Goal: Check status: Check status

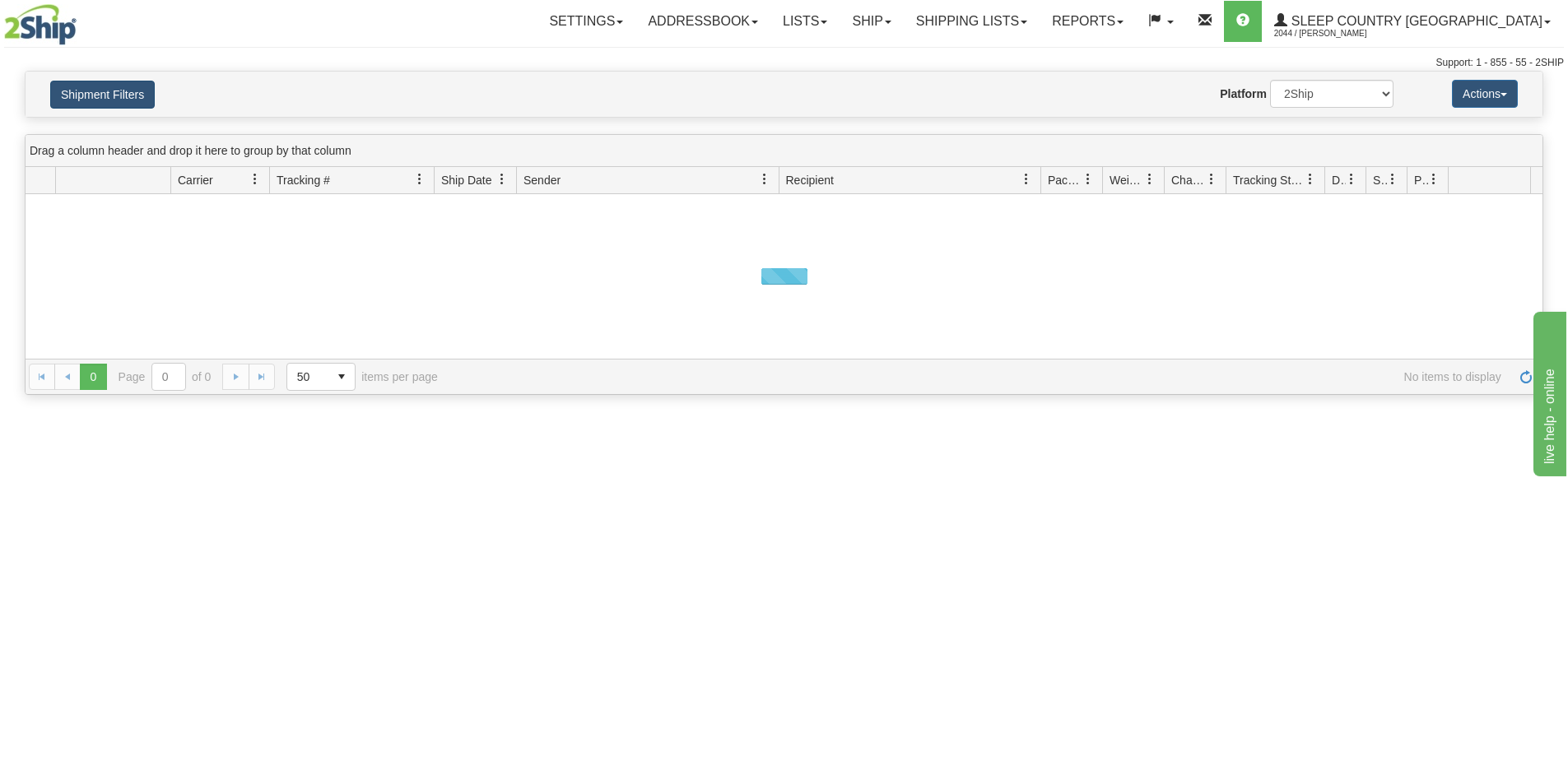
click at [109, 94] on button "Shipment Filters" at bounding box center [103, 94] width 104 height 28
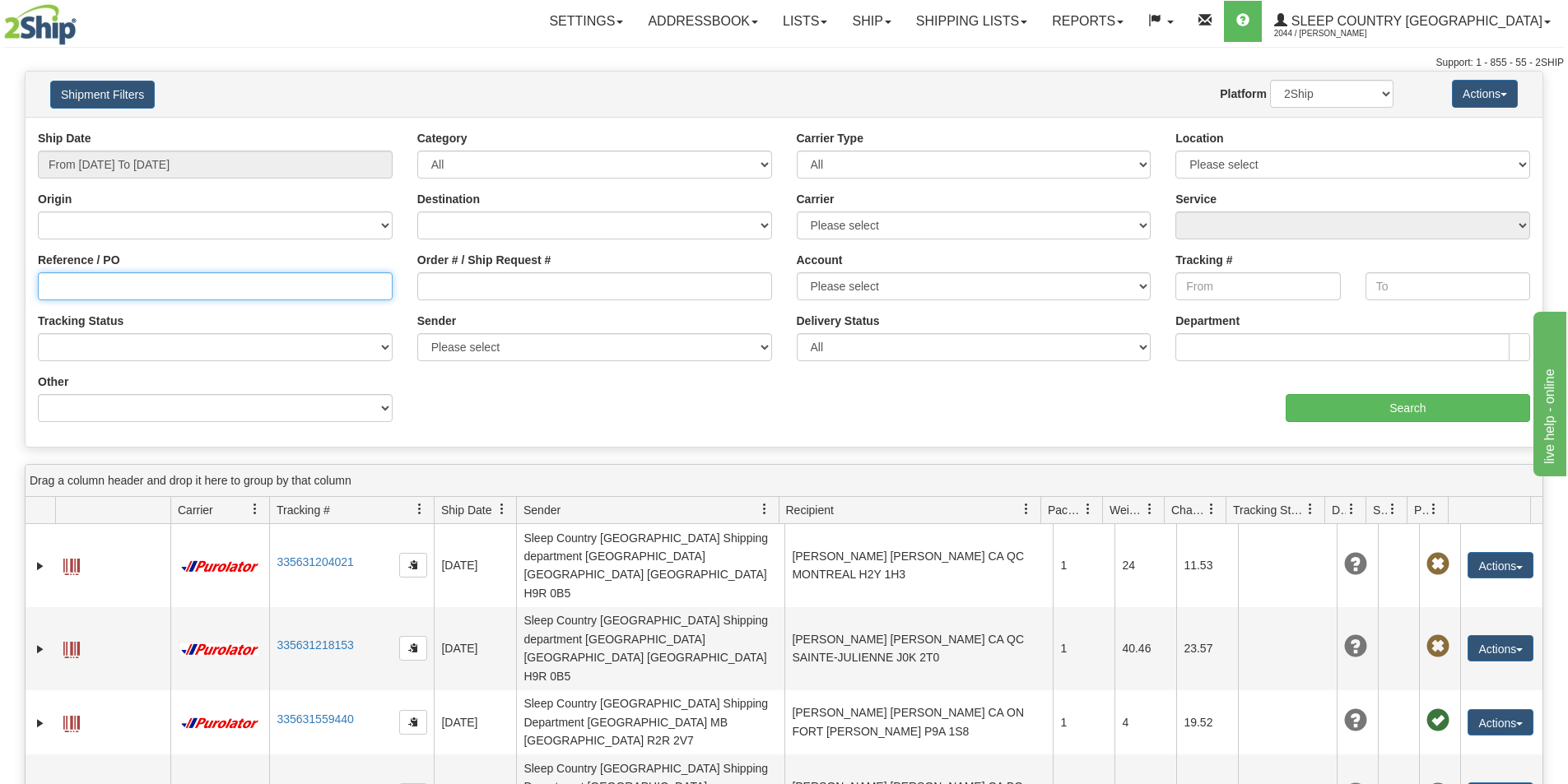
drag, startPoint x: 231, startPoint y: 294, endPoint x: 210, endPoint y: 292, distance: 21.1
click at [229, 294] on input "Reference / PO" at bounding box center [215, 286] width 355 height 28
paste input "[PHONE_NUMBER]"
paste input "9007H976245"
drag, startPoint x: 124, startPoint y: 282, endPoint x: -104, endPoint y: 280, distance: 228.0
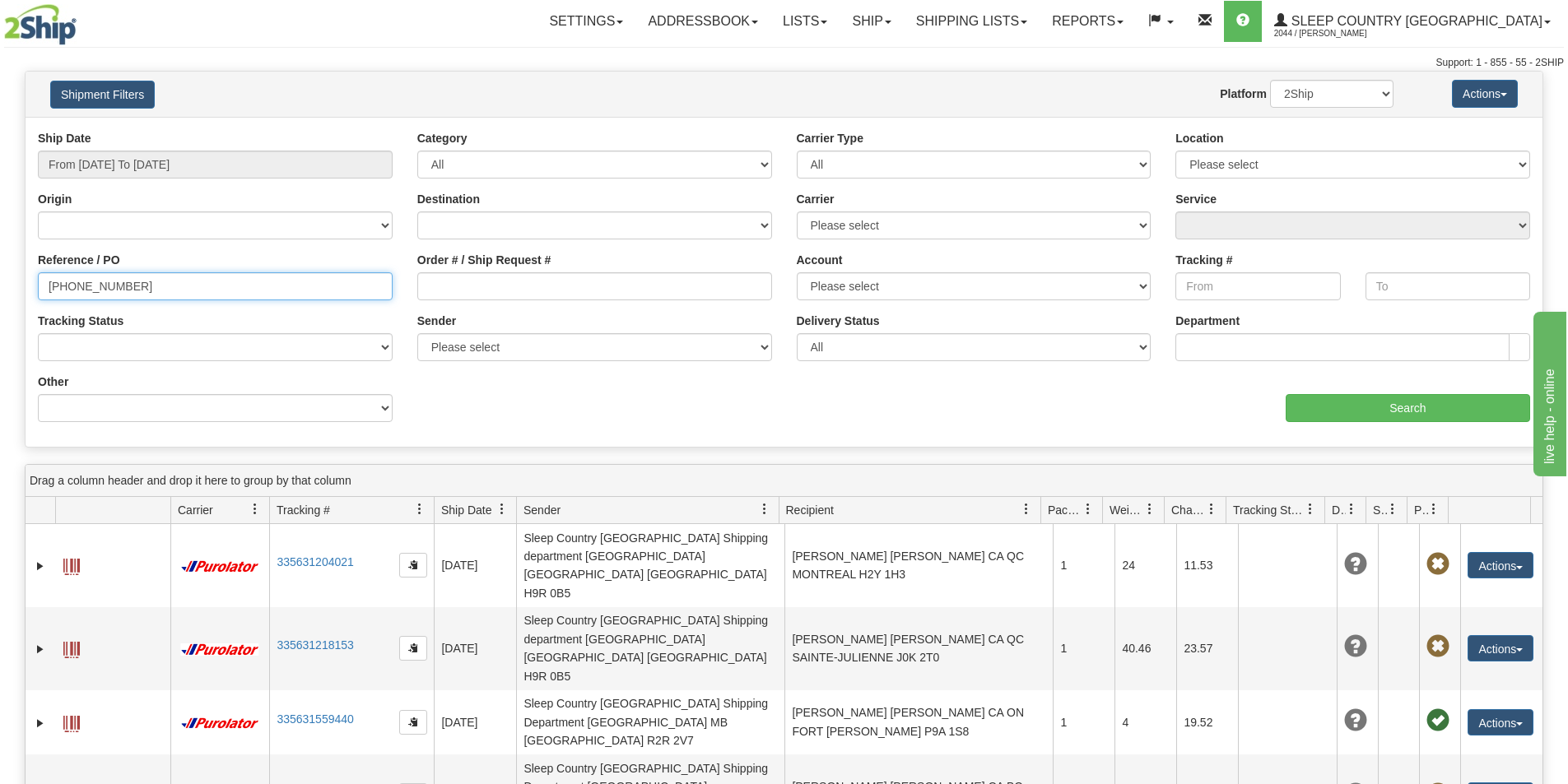
click at [0, 280] on html "Upgrade Account Cancel Toggle navigation Settings New Senders" at bounding box center [784, 392] width 1568 height 784
type input "9007H976245"
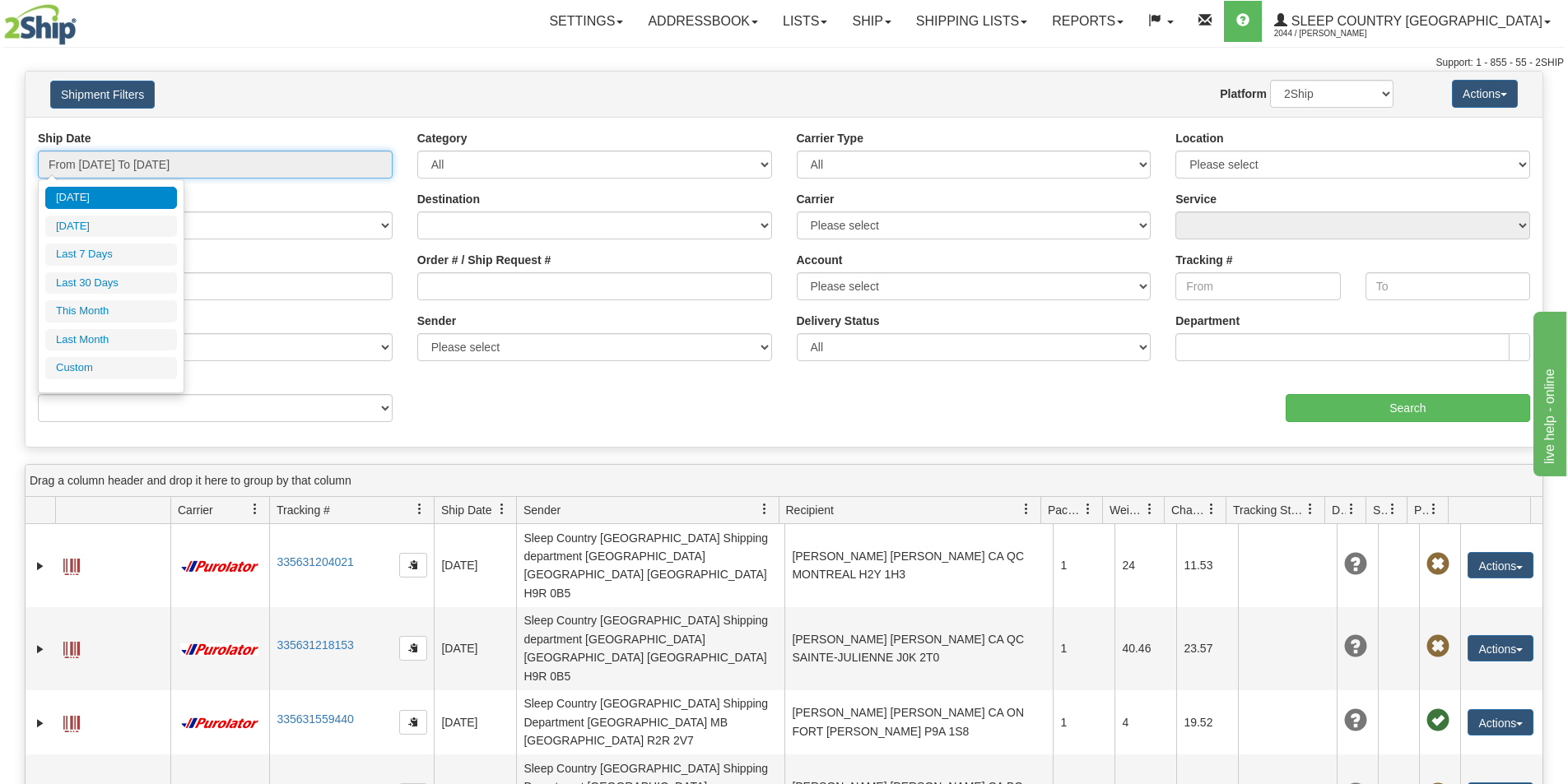
click at [215, 159] on input "From [DATE] To [DATE]" at bounding box center [215, 164] width 355 height 28
click at [110, 280] on li "Last 30 Days" at bounding box center [111, 283] width 132 height 22
type input "From [DATE] To [DATE]"
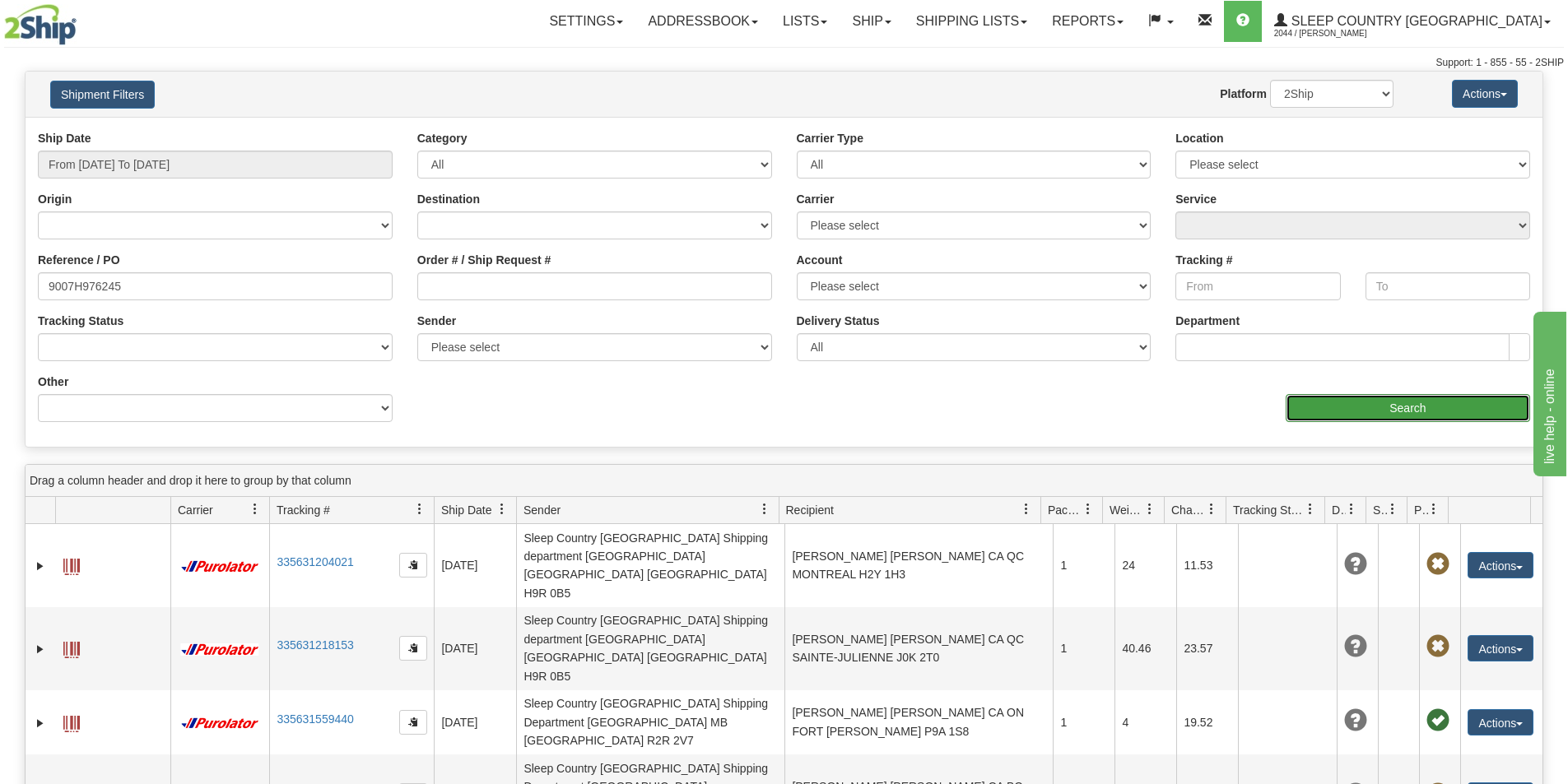
click at [1374, 411] on input "Search" at bounding box center [1408, 408] width 245 height 28
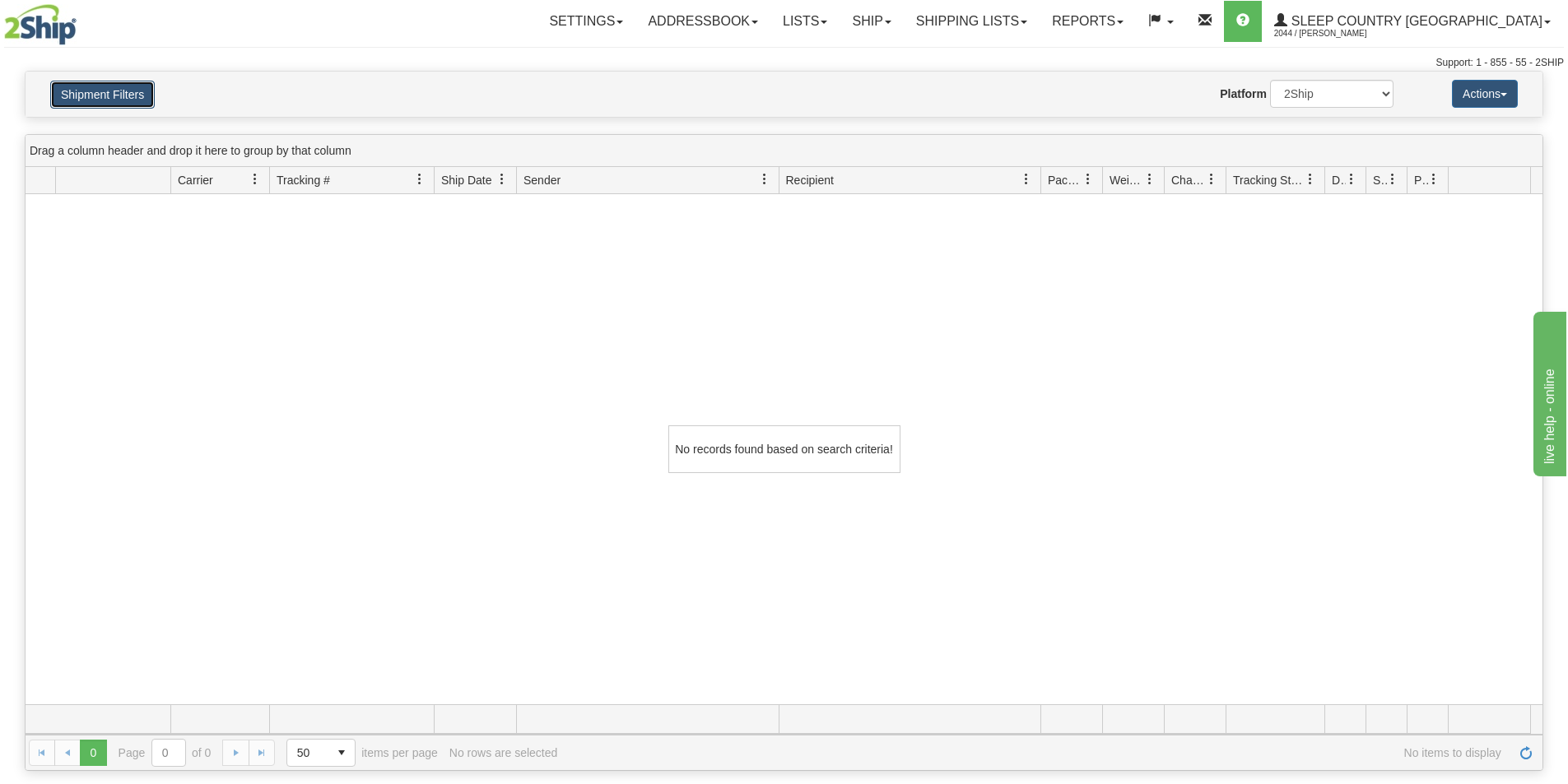
click at [115, 87] on button "Shipment Filters" at bounding box center [103, 94] width 104 height 28
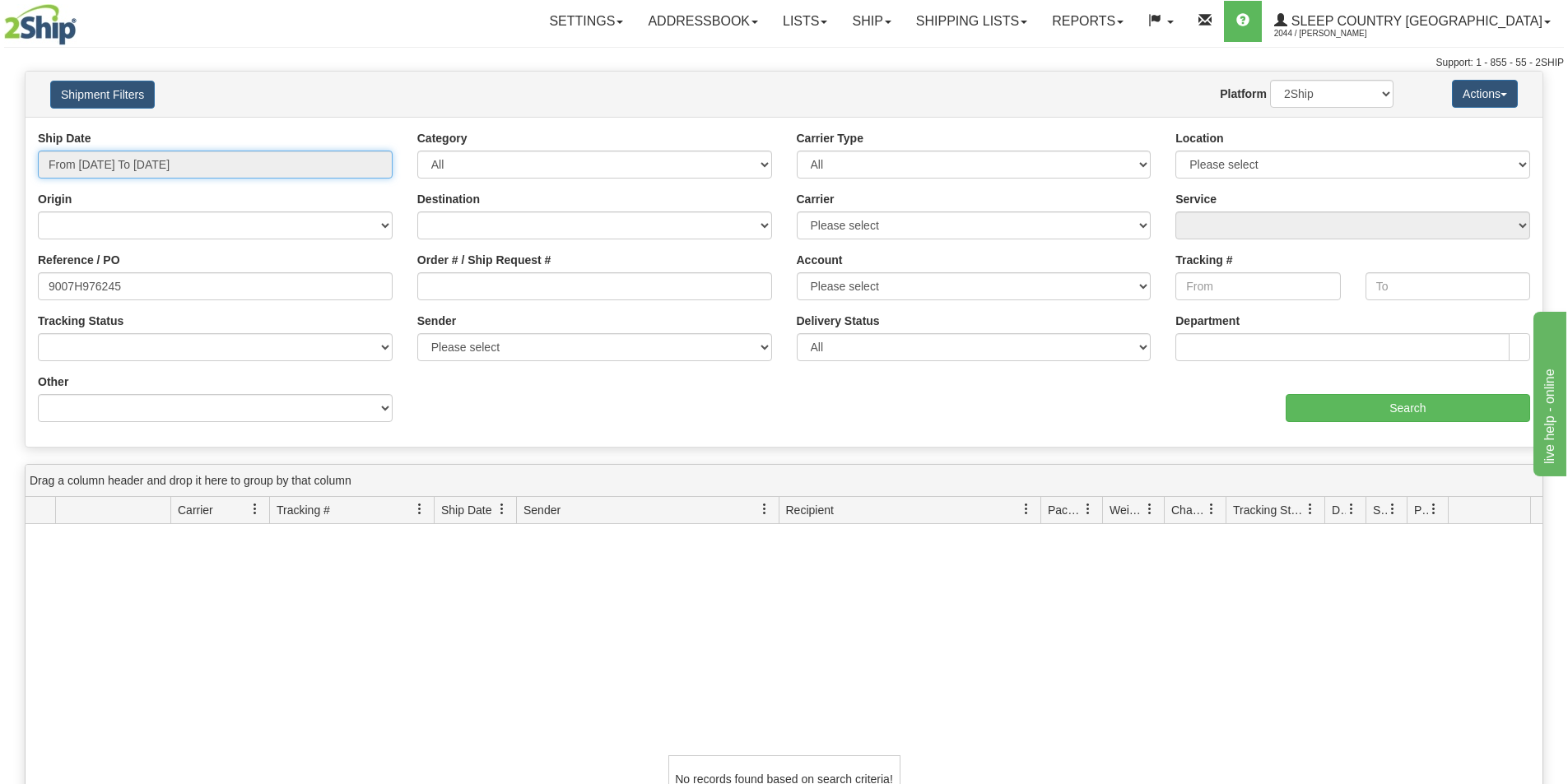
click at [127, 161] on input "From [DATE] To [DATE]" at bounding box center [215, 164] width 355 height 28
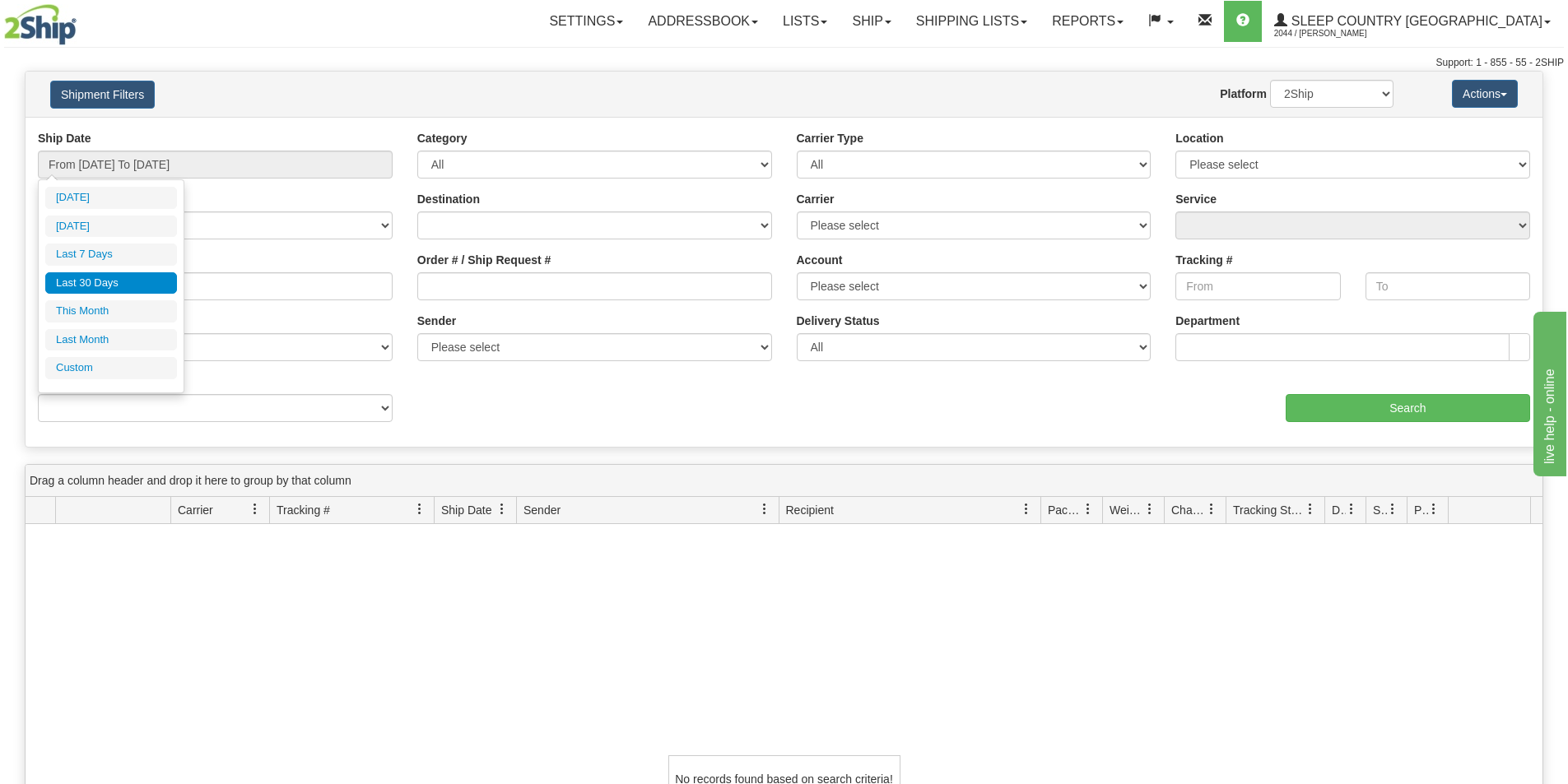
click at [132, 282] on li "Last 30 Days" at bounding box center [111, 283] width 132 height 22
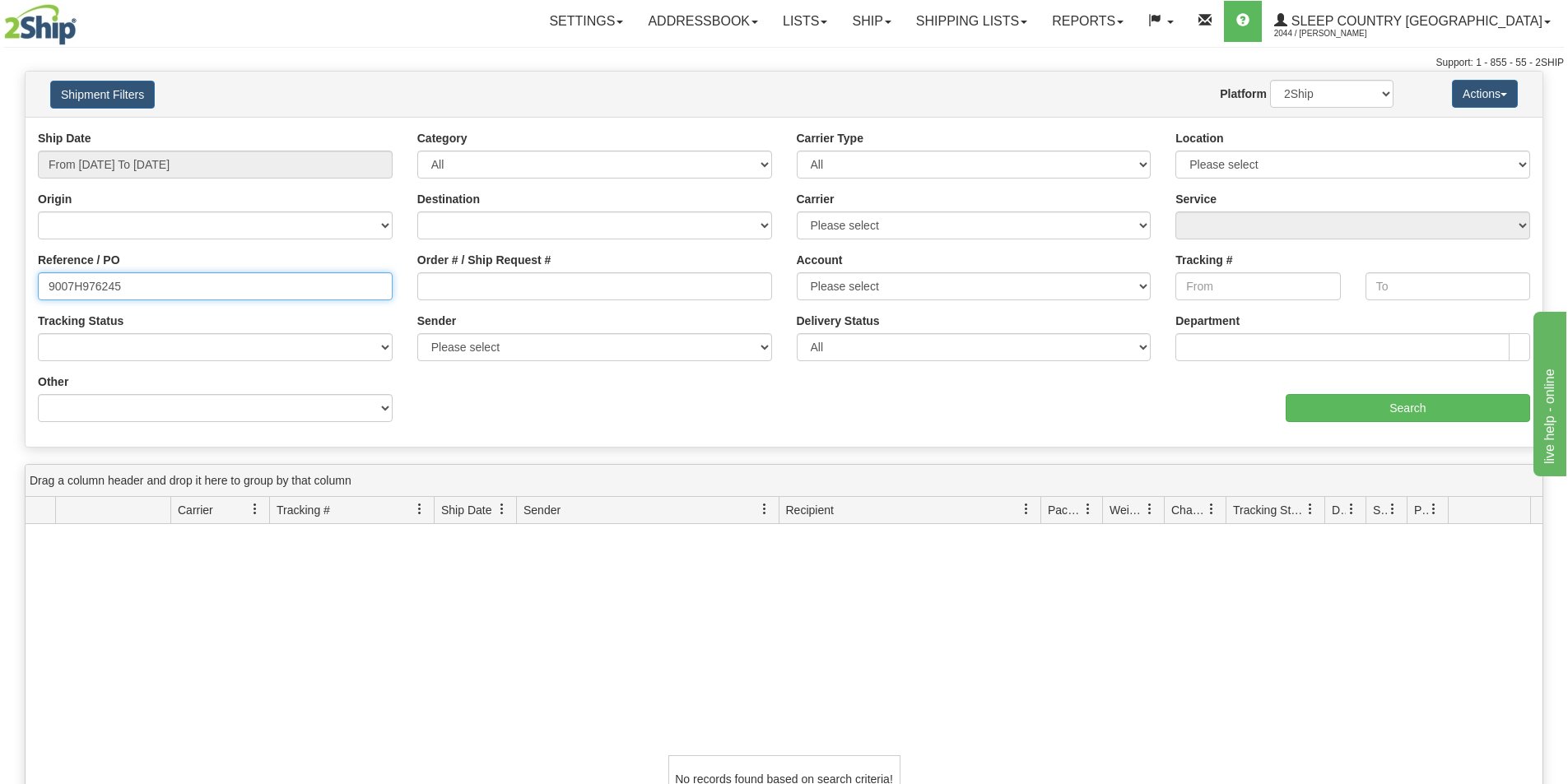
click at [163, 293] on input "9007H976245" at bounding box center [215, 286] width 355 height 28
drag, startPoint x: 32, startPoint y: 274, endPoint x: -19, endPoint y: 271, distance: 51.1
click at [0, 271] on html "Upgrade Account Cancel Toggle navigation Settings New Senders" at bounding box center [784, 392] width 1568 height 784
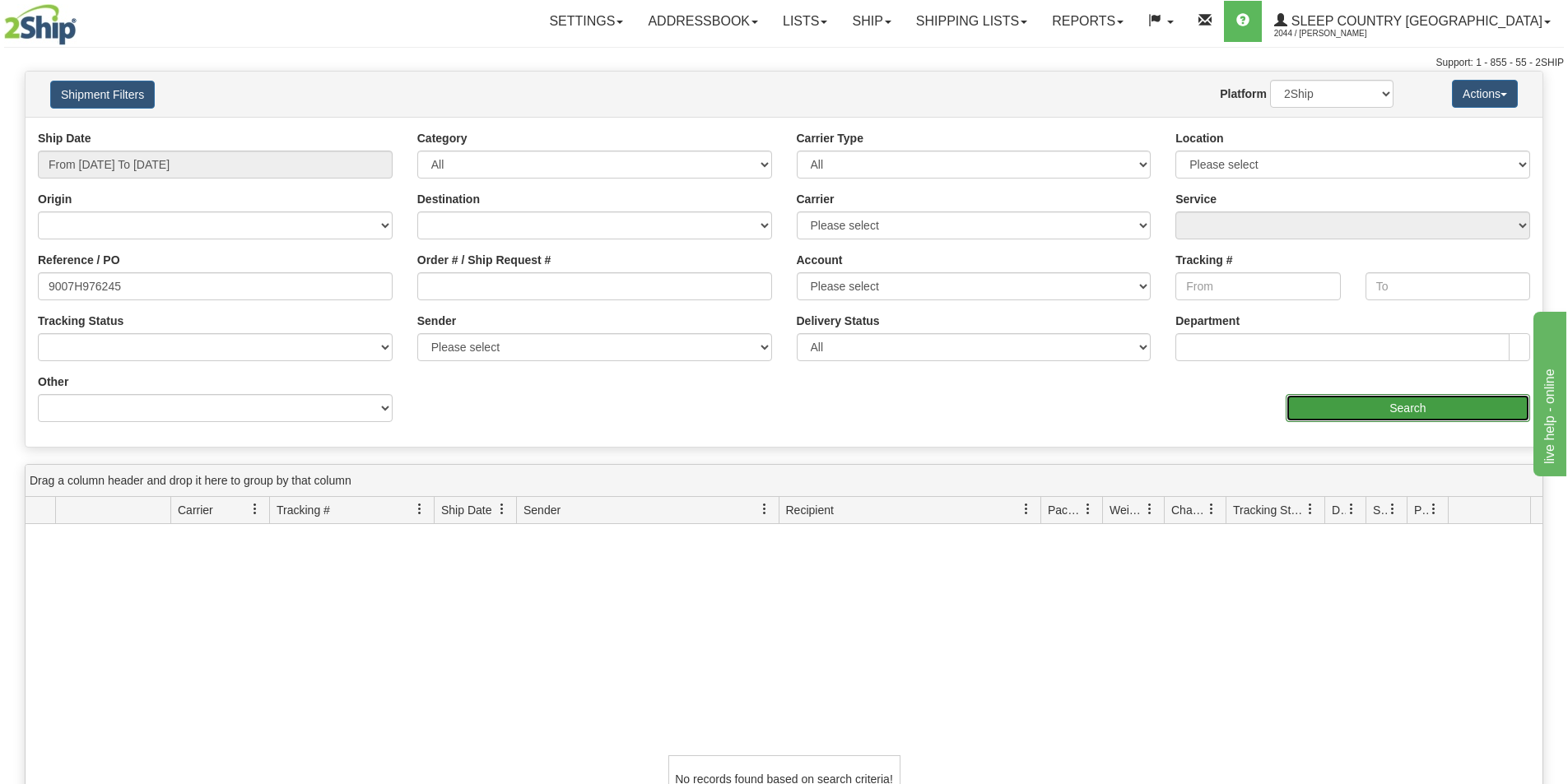
click at [1402, 410] on input "Search" at bounding box center [1408, 408] width 245 height 28
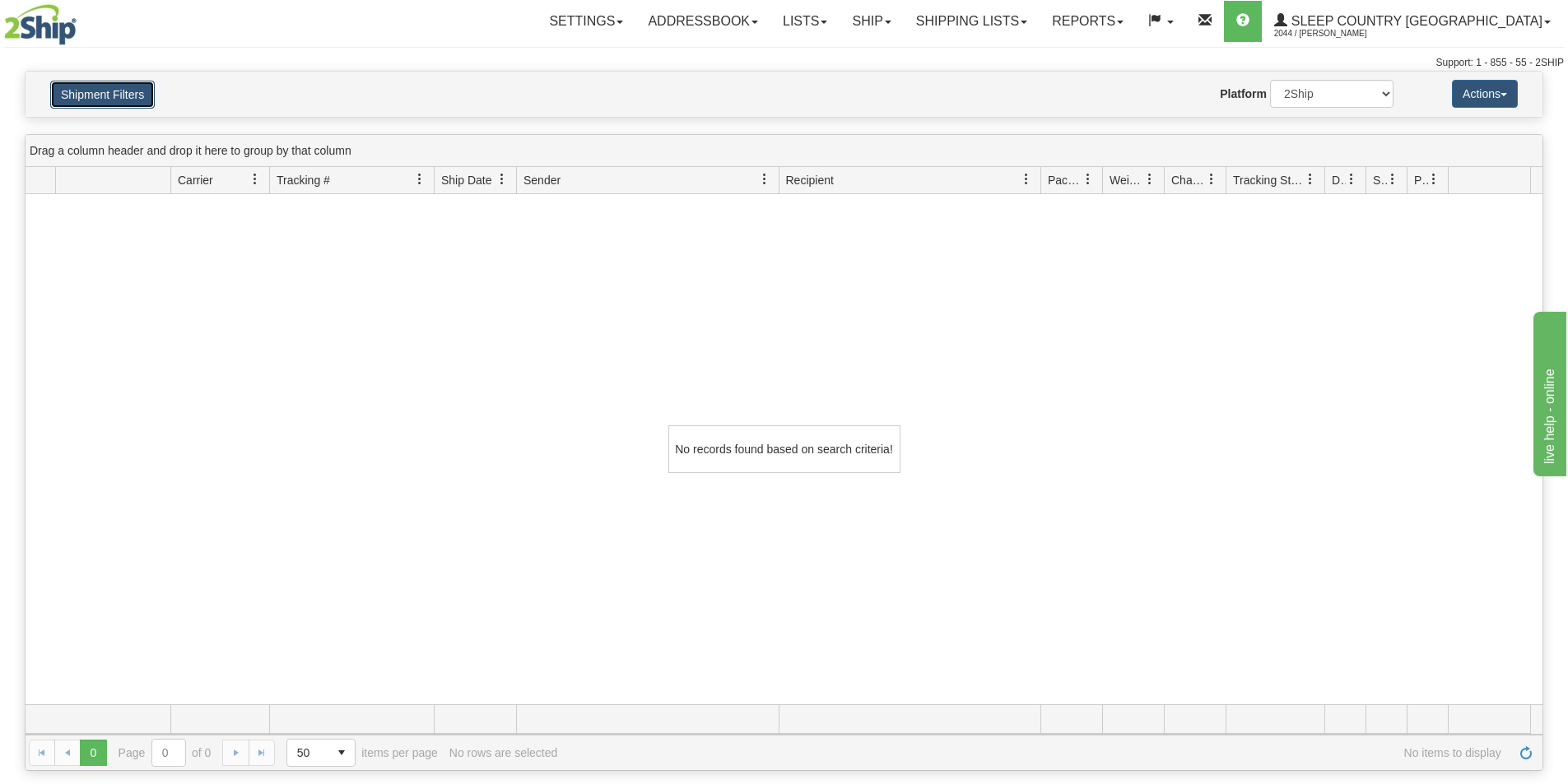
click at [109, 93] on button "Shipment Filters" at bounding box center [103, 94] width 104 height 28
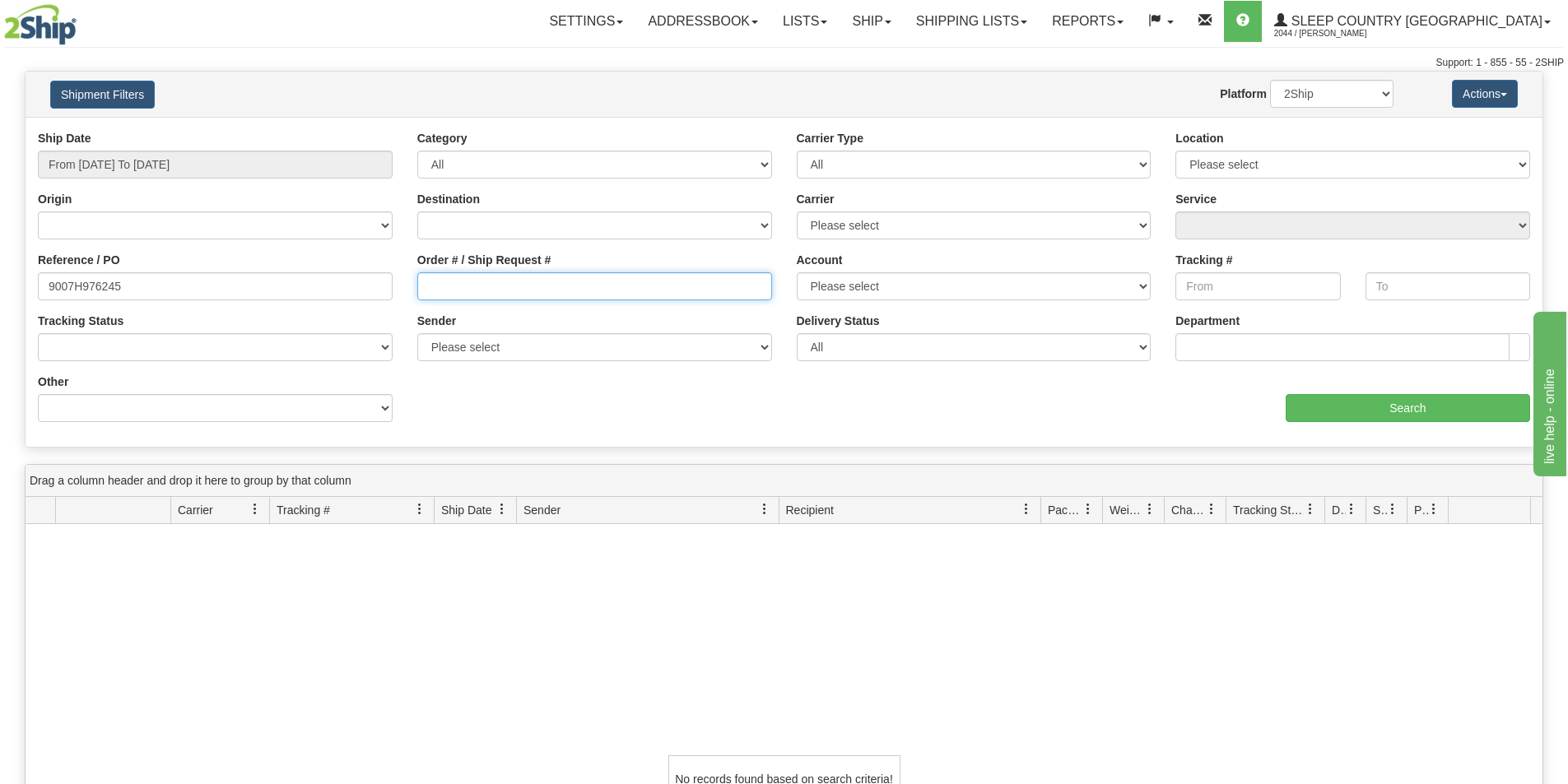
click at [433, 291] on input "Order # / Ship Request #" at bounding box center [595, 286] width 355 height 28
paste input "9007H976245"
click at [429, 284] on input "9007H976245" at bounding box center [595, 286] width 355 height 28
type input "9007H976245"
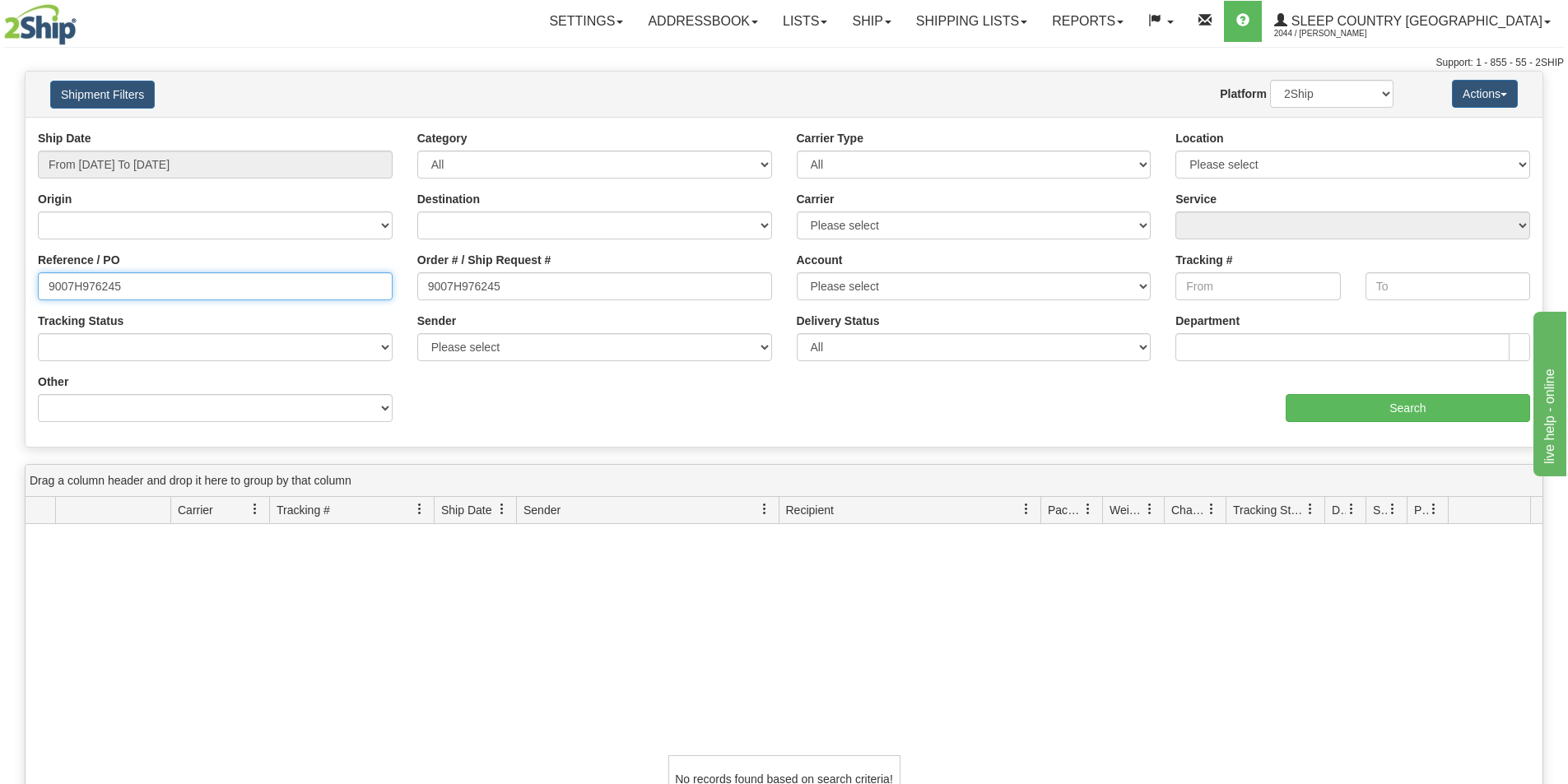
click at [184, 274] on input "9007H976245" at bounding box center [215, 286] width 355 height 28
drag, startPoint x: 182, startPoint y: 278, endPoint x: -56, endPoint y: 283, distance: 238.1
click at [0, 283] on html "Upgrade Account Cancel Toggle navigation Settings New Senders" at bounding box center [784, 392] width 1568 height 784
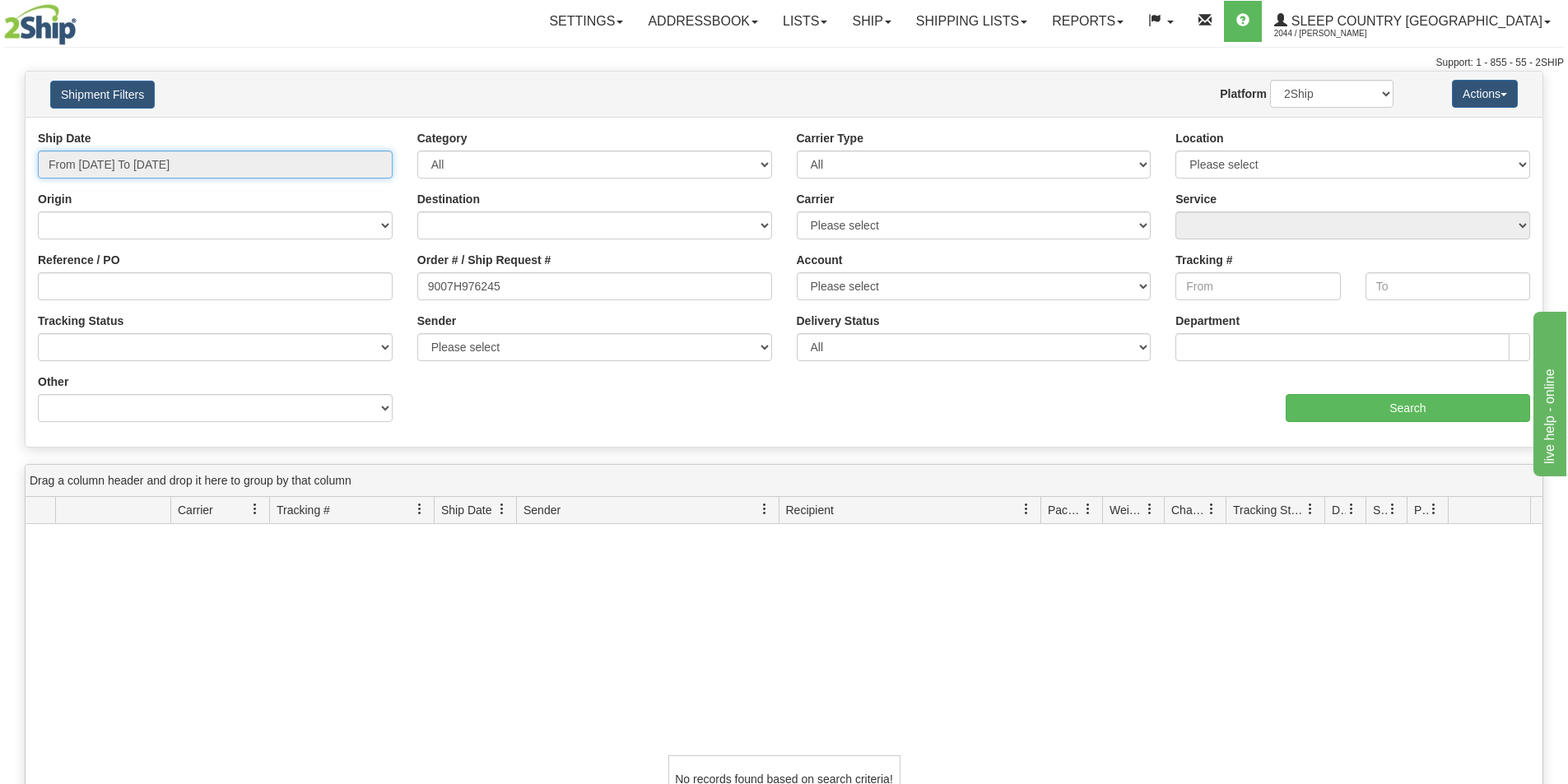
click at [226, 168] on input "From [DATE] To [DATE]" at bounding box center [215, 164] width 355 height 28
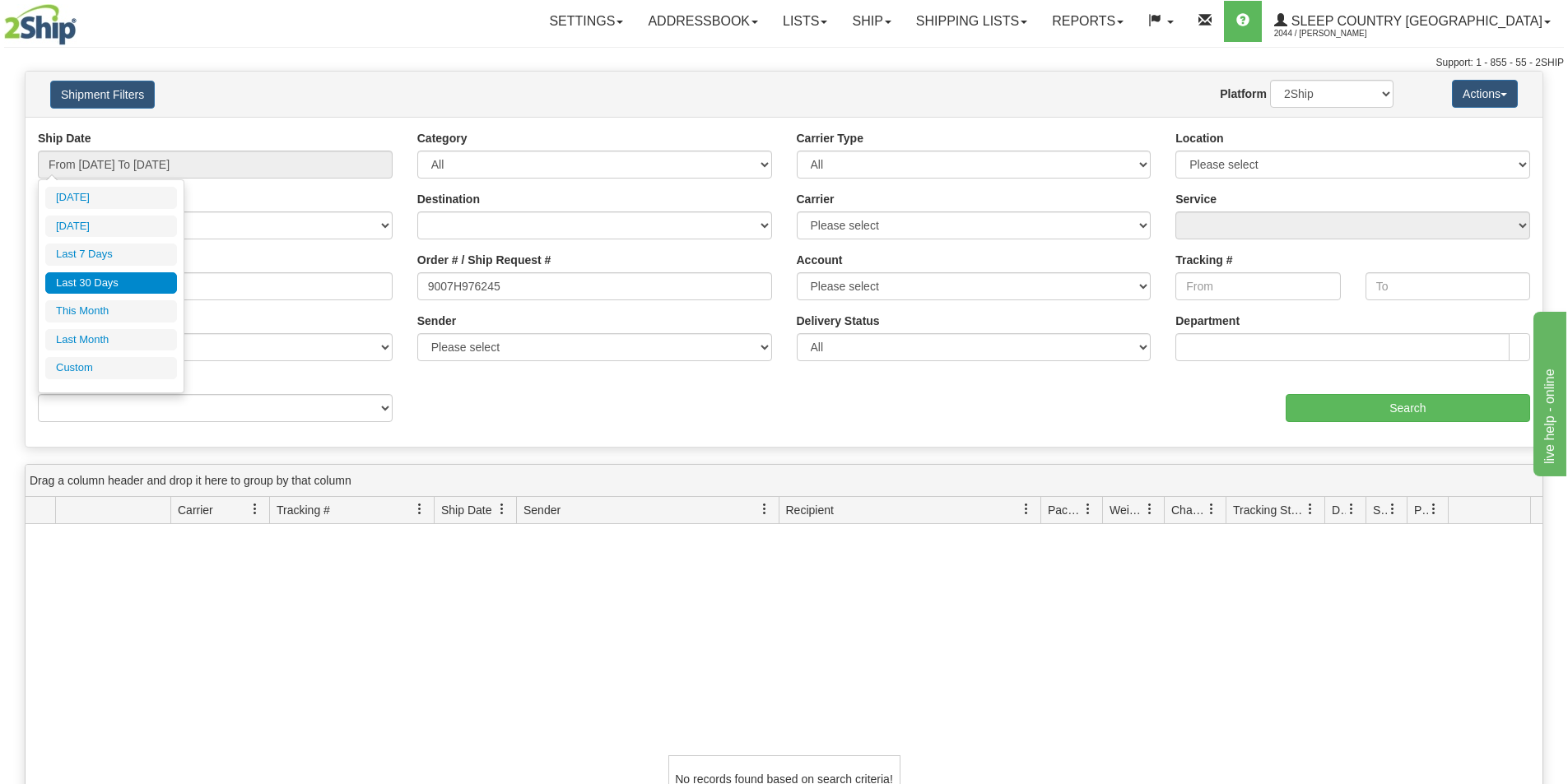
drag, startPoint x: 132, startPoint y: 280, endPoint x: 187, endPoint y: 273, distance: 55.4
click at [132, 279] on li "Last 30 Days" at bounding box center [111, 283] width 132 height 22
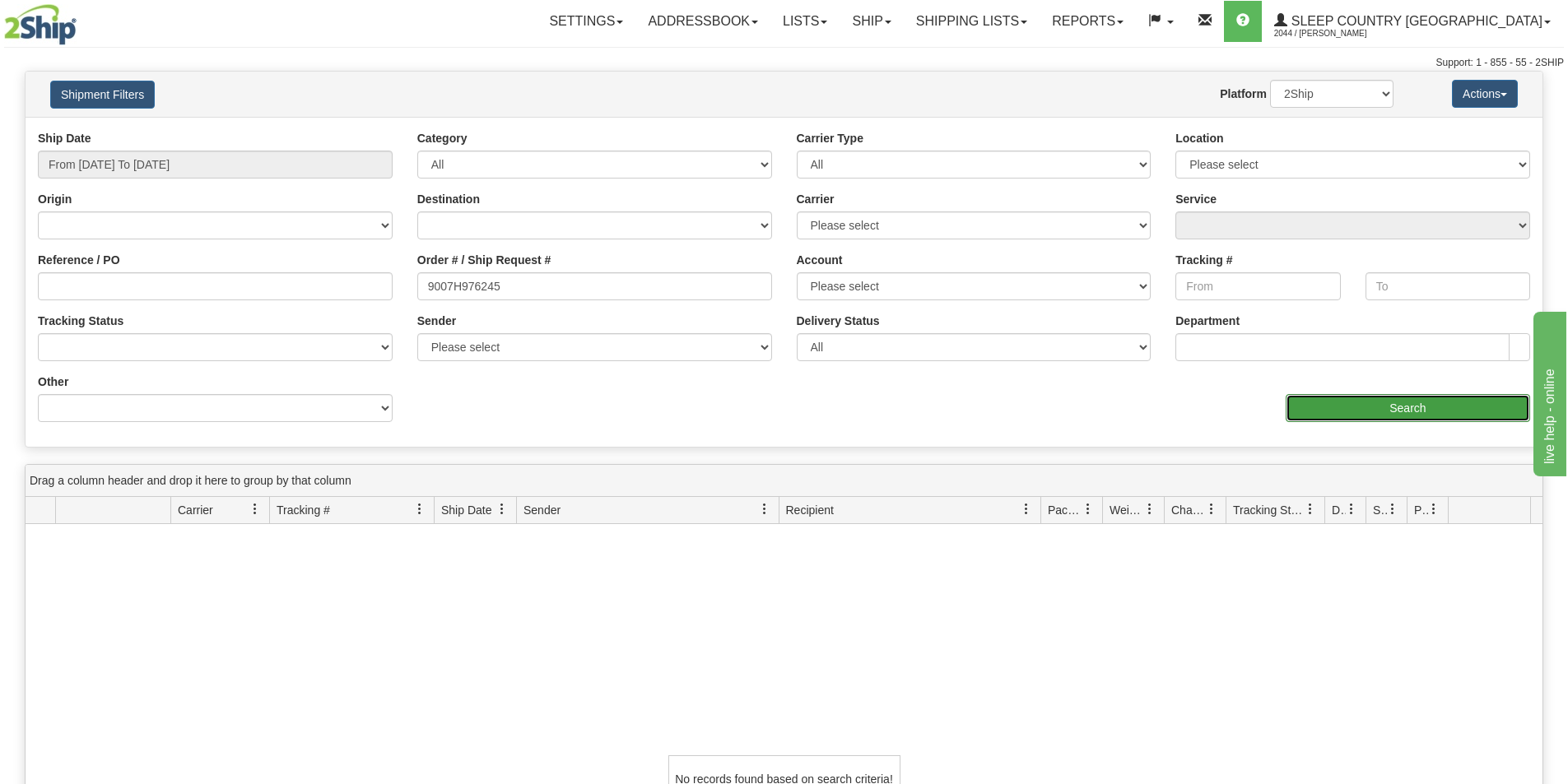
click at [1406, 410] on input "Search" at bounding box center [1408, 408] width 245 height 28
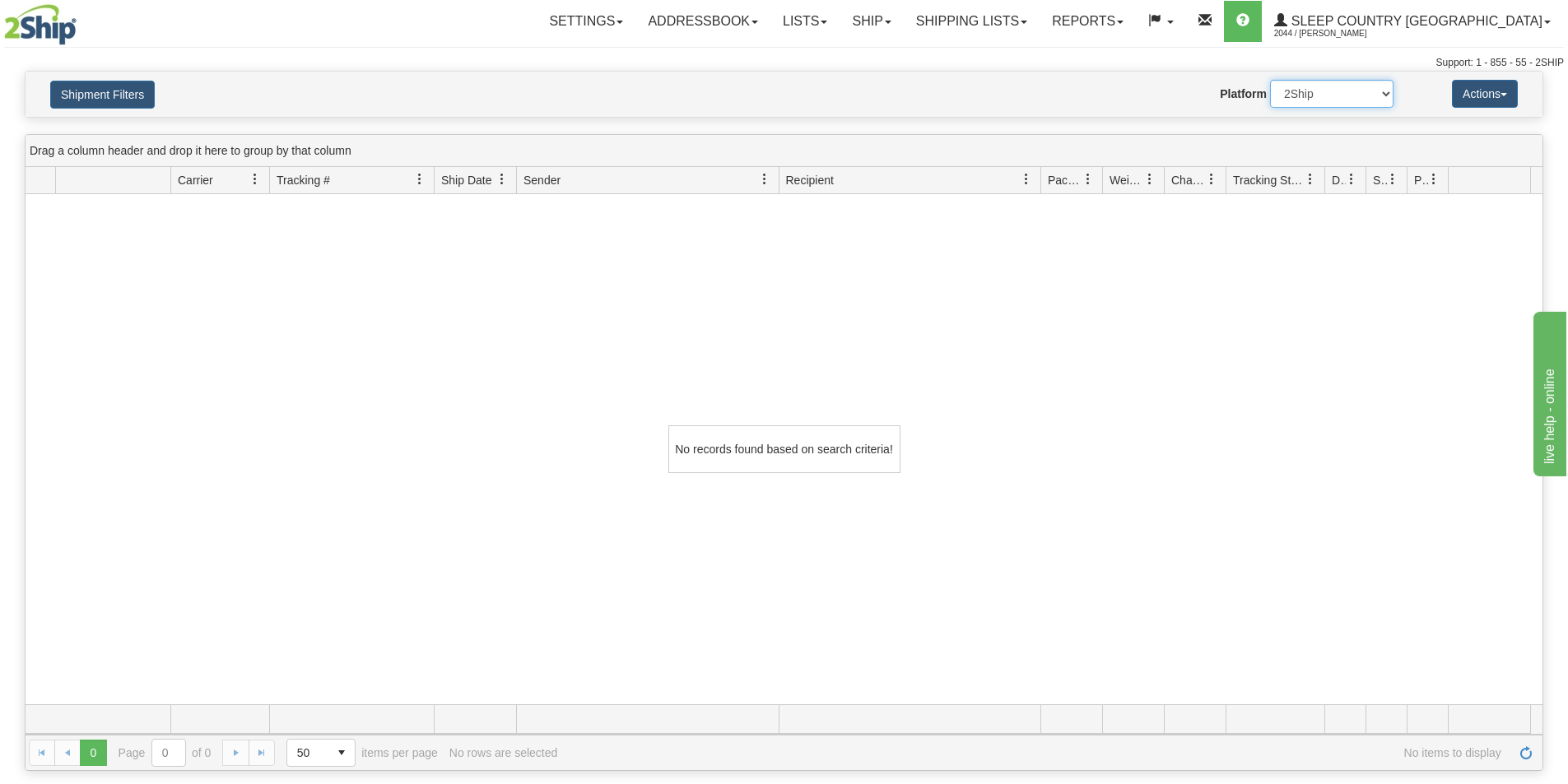
click at [1340, 95] on select "2Ship Imported" at bounding box center [1331, 93] width 124 height 28
select select "1"
click at [1270, 80] on select "2Ship Imported" at bounding box center [1331, 93] width 124 height 28
click at [107, 99] on button "Shipment Filters" at bounding box center [103, 94] width 104 height 28
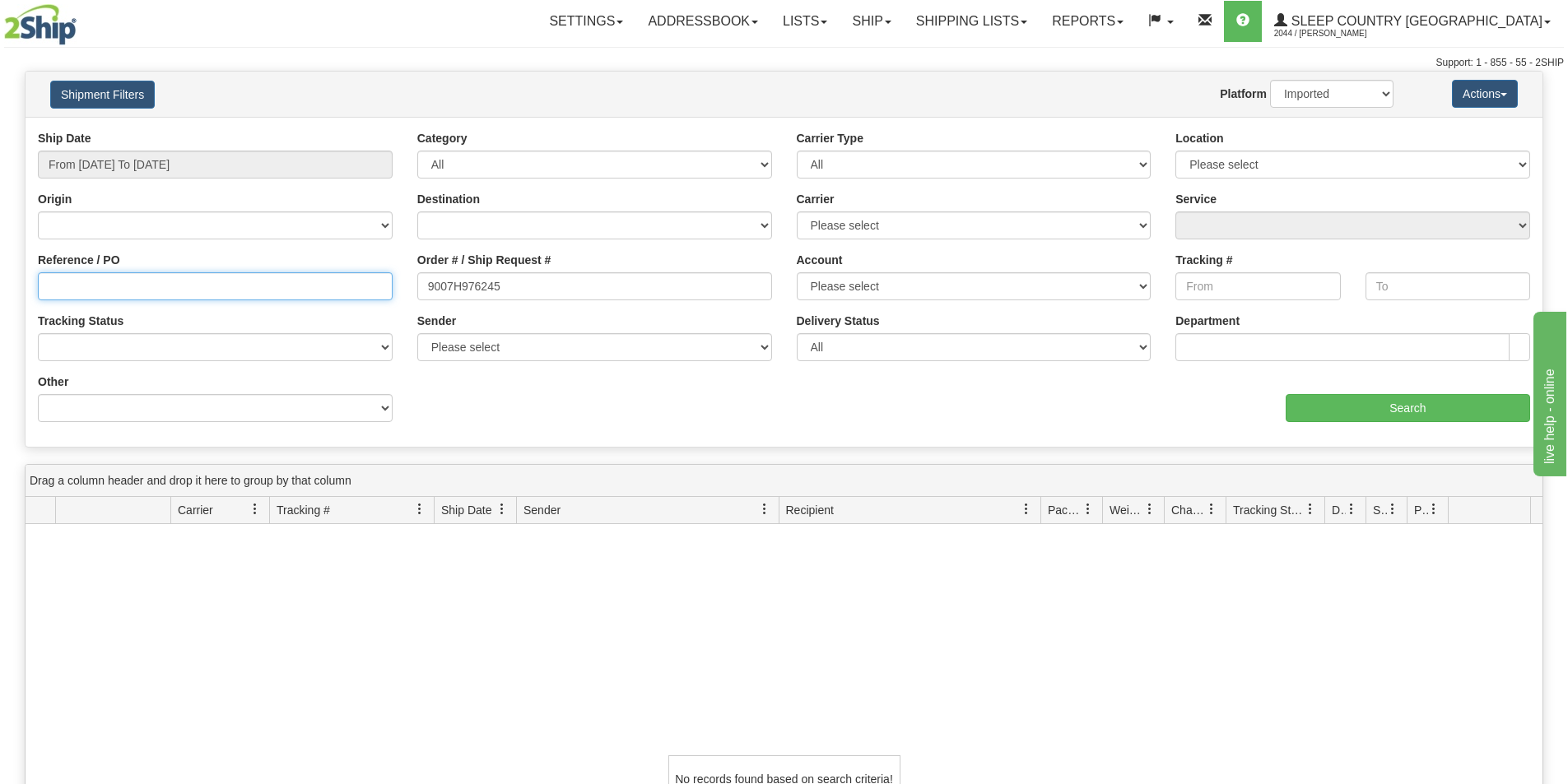
click at [67, 297] on input "Reference / PO" at bounding box center [215, 286] width 355 height 28
paste input "9007H976245"
type input "9007H976245"
drag, startPoint x: 598, startPoint y: 303, endPoint x: 235, endPoint y: 292, distance: 363.2
click at [236, 130] on div "Reference / PO 9007H976245 Order # / Ship Request # 9007H976245 Account Please …" at bounding box center [784, 130] width 1518 height 0
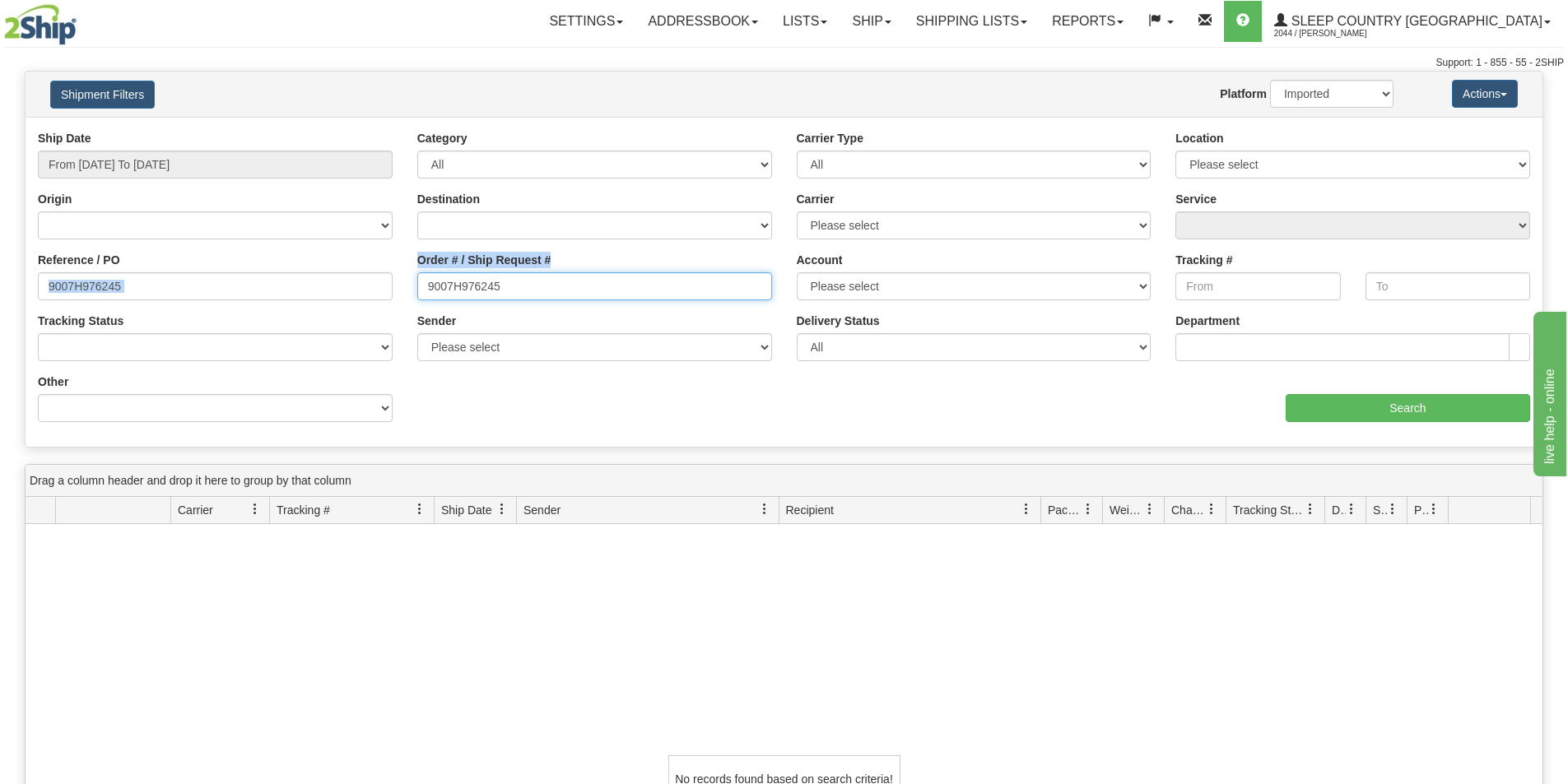
click at [538, 297] on input "9007H976245" at bounding box center [595, 286] width 355 height 28
drag, startPoint x: 517, startPoint y: 299, endPoint x: 311, endPoint y: 287, distance: 206.3
click at [311, 130] on div "Reference / PO 9007H976245 Order # / Ship Request # 9007H976245 Account Please …" at bounding box center [784, 130] width 1518 height 0
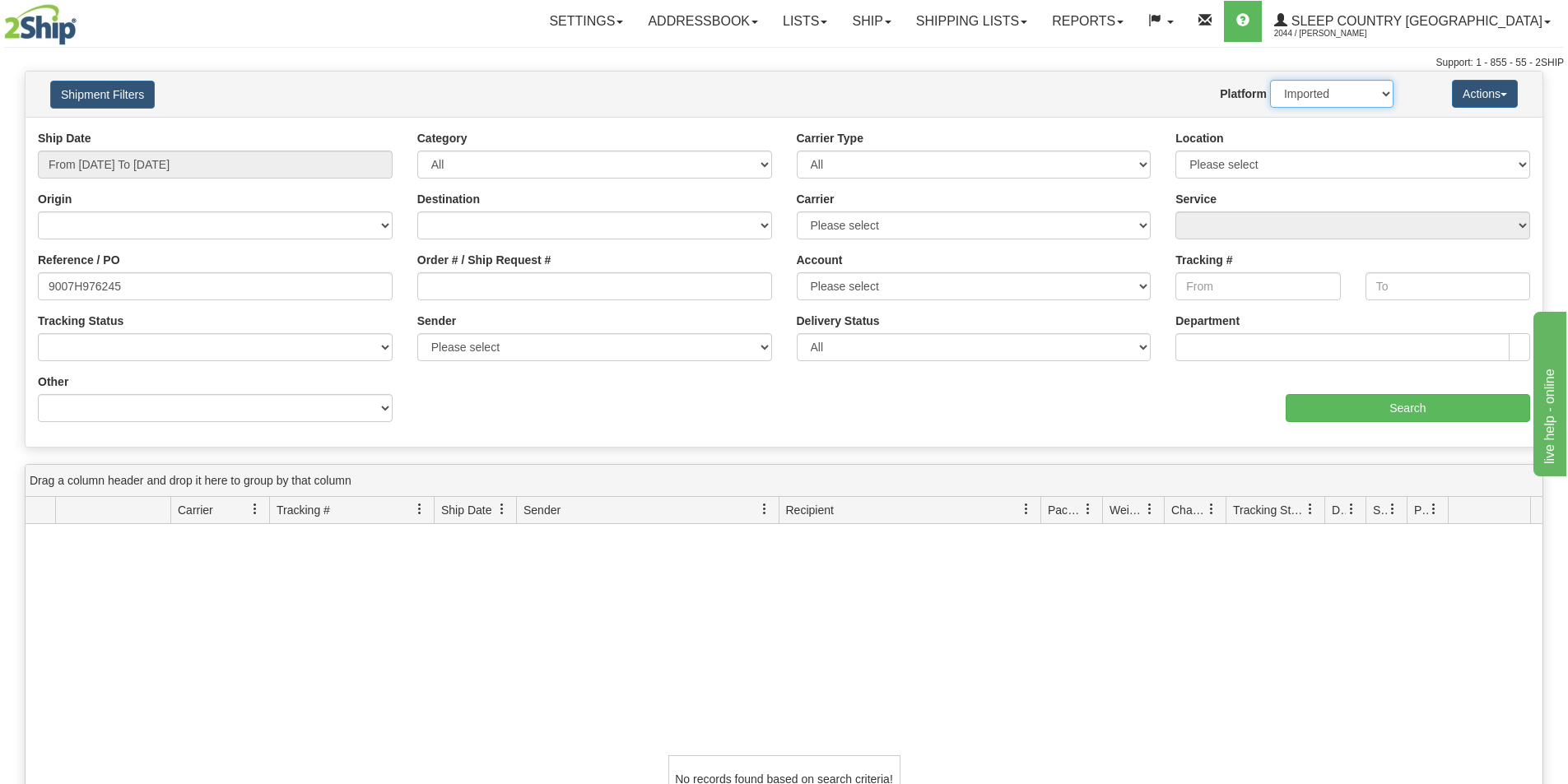
click at [1343, 105] on select "2Ship Imported" at bounding box center [1331, 93] width 124 height 28
click at [1270, 80] on select "2Ship Imported" at bounding box center [1331, 93] width 124 height 28
click at [1336, 405] on input "Search" at bounding box center [1408, 408] width 245 height 28
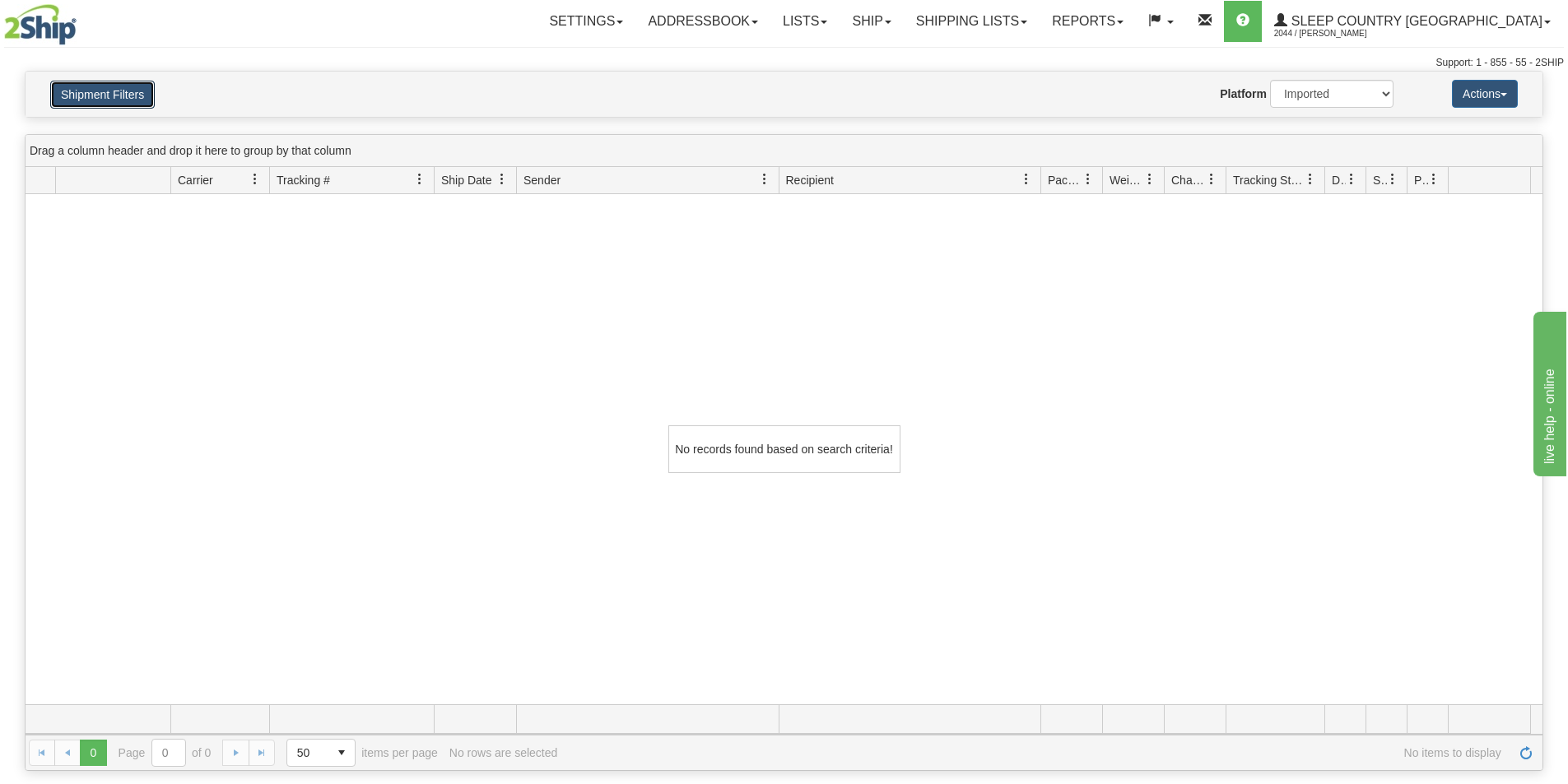
drag, startPoint x: 130, startPoint y: 87, endPoint x: 120, endPoint y: 227, distance: 140.4
click at [128, 88] on button "Shipment Filters" at bounding box center [103, 94] width 104 height 28
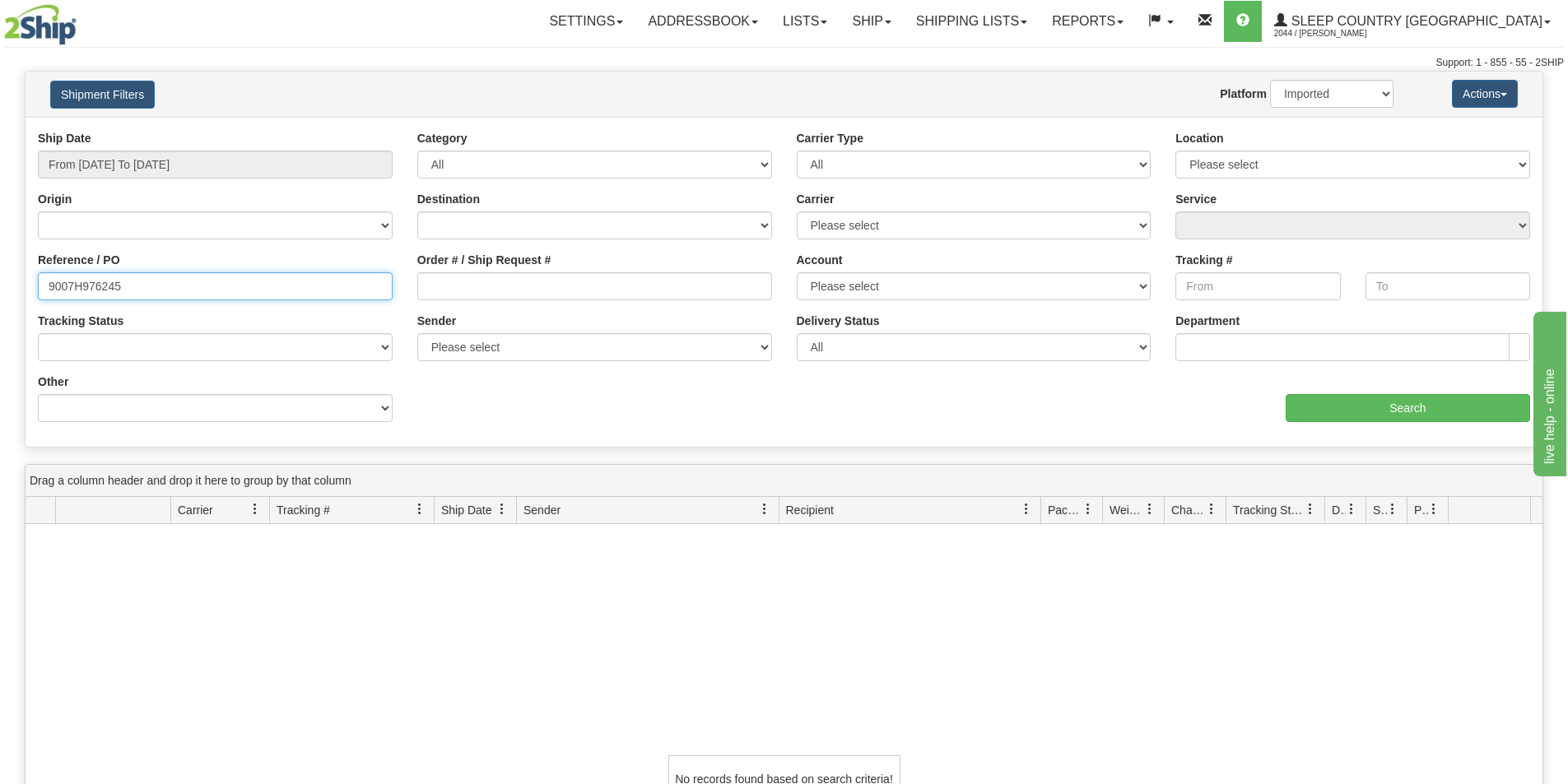
drag, startPoint x: 58, startPoint y: 282, endPoint x: -83, endPoint y: 282, distance: 141.0
click at [0, 282] on html "Upgrade Account Cancel Toggle navigation Settings New Senders" at bounding box center [784, 392] width 1568 height 784
paste input "1019799"
type input "1019799"
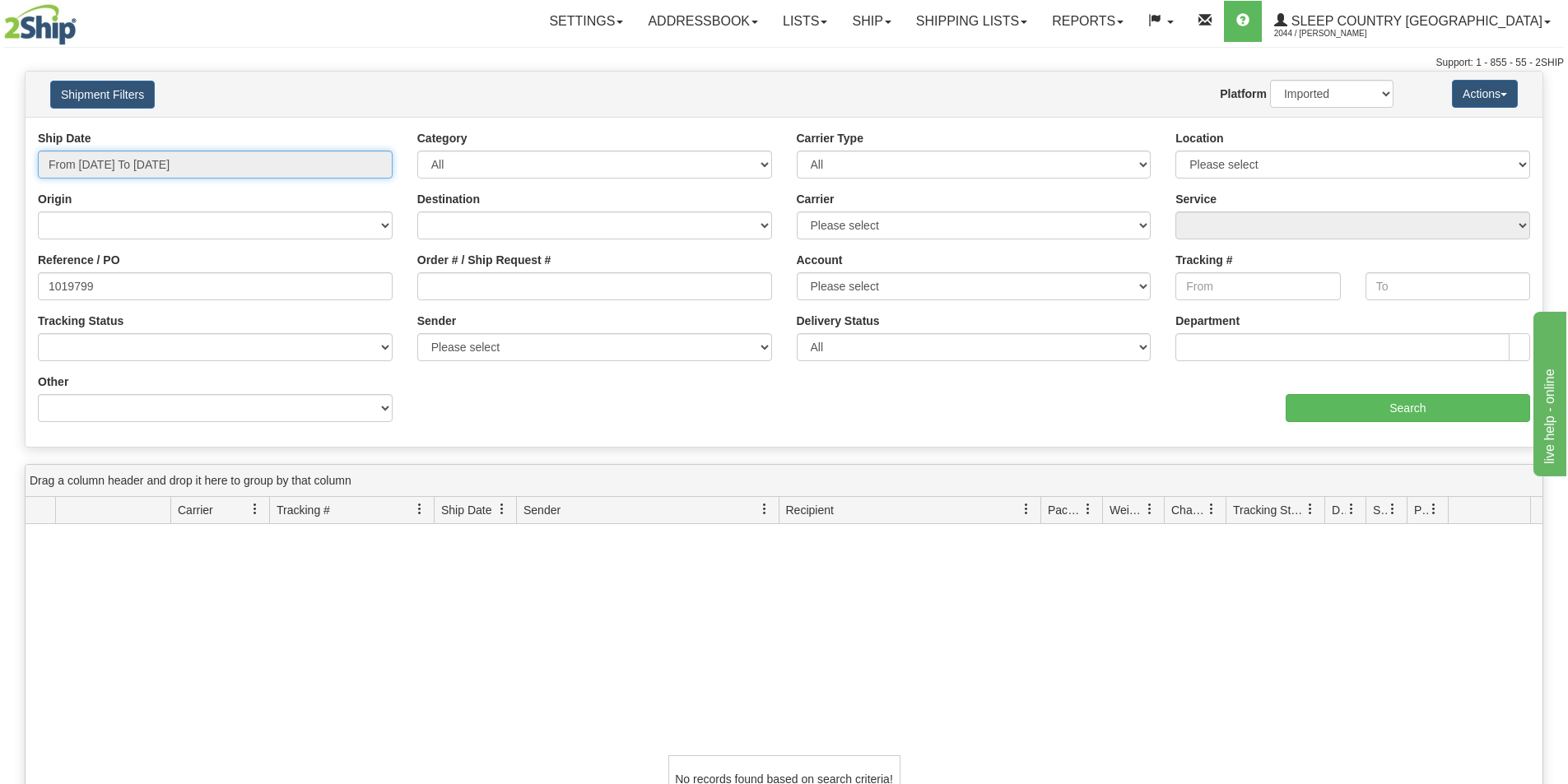
click at [132, 151] on input "From [DATE] To [DATE]" at bounding box center [215, 164] width 355 height 28
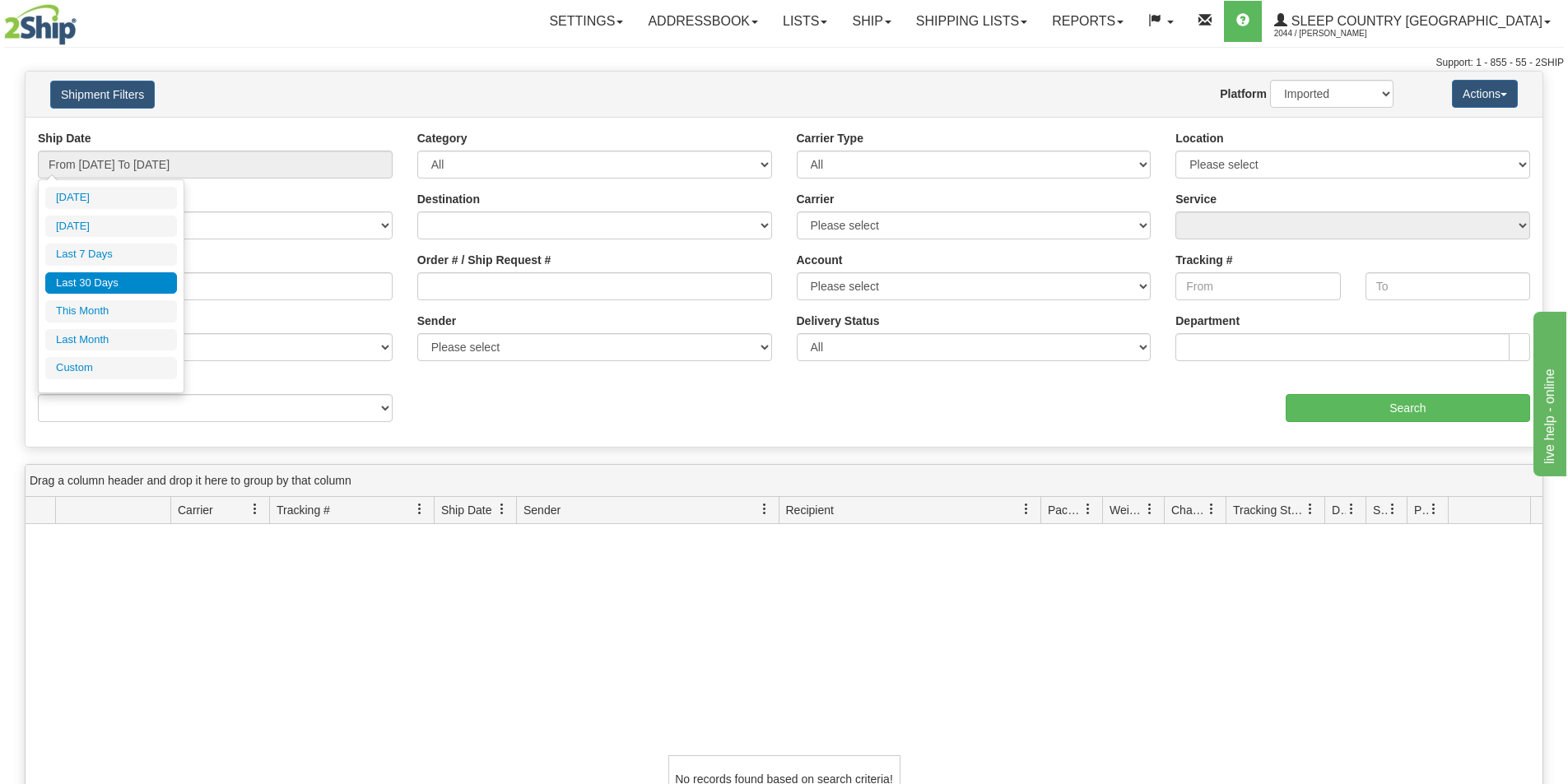
click at [104, 281] on li "Last 30 Days" at bounding box center [111, 283] width 132 height 22
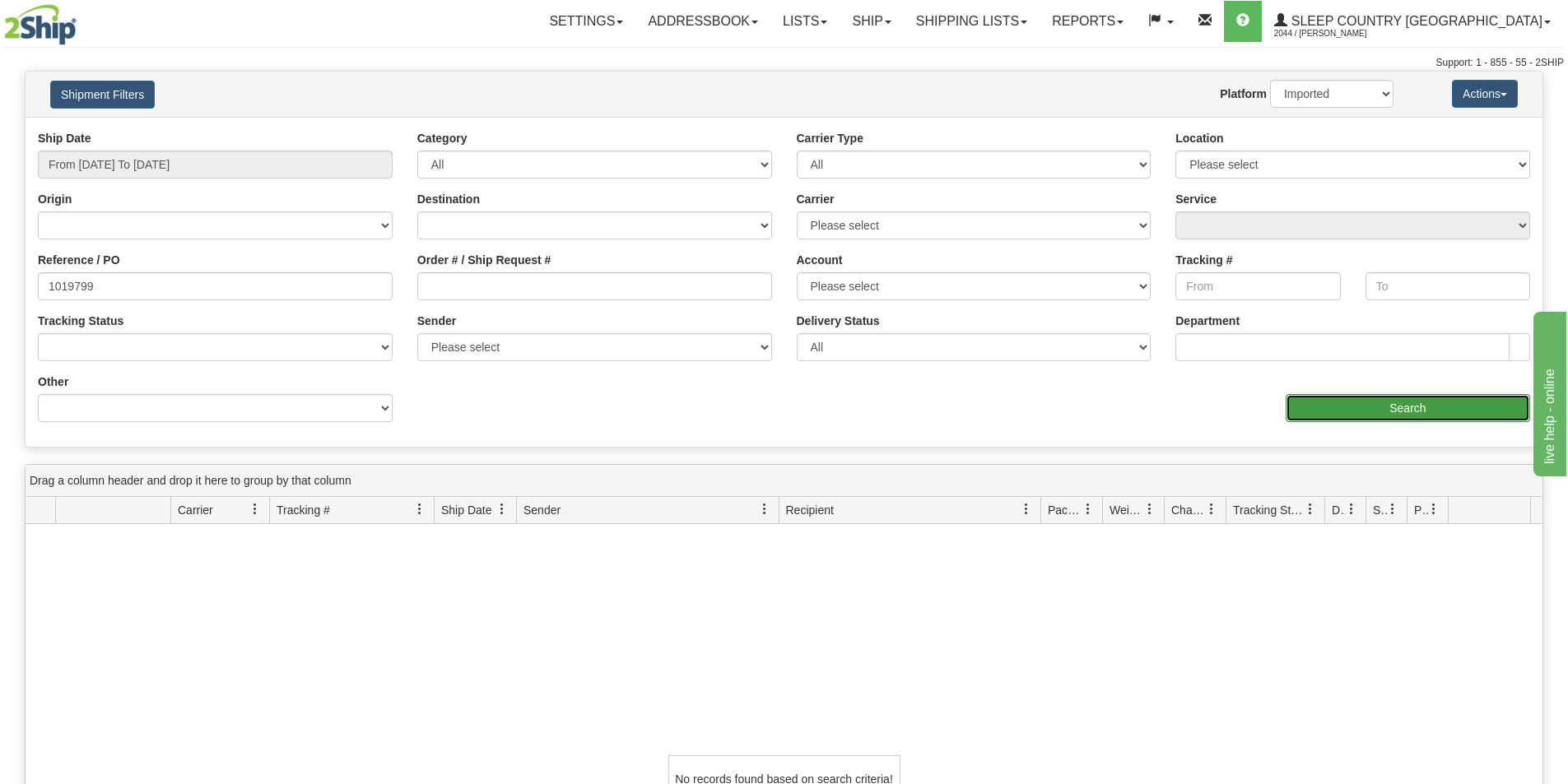
click at [1407, 407] on input "Search" at bounding box center [1408, 408] width 245 height 28
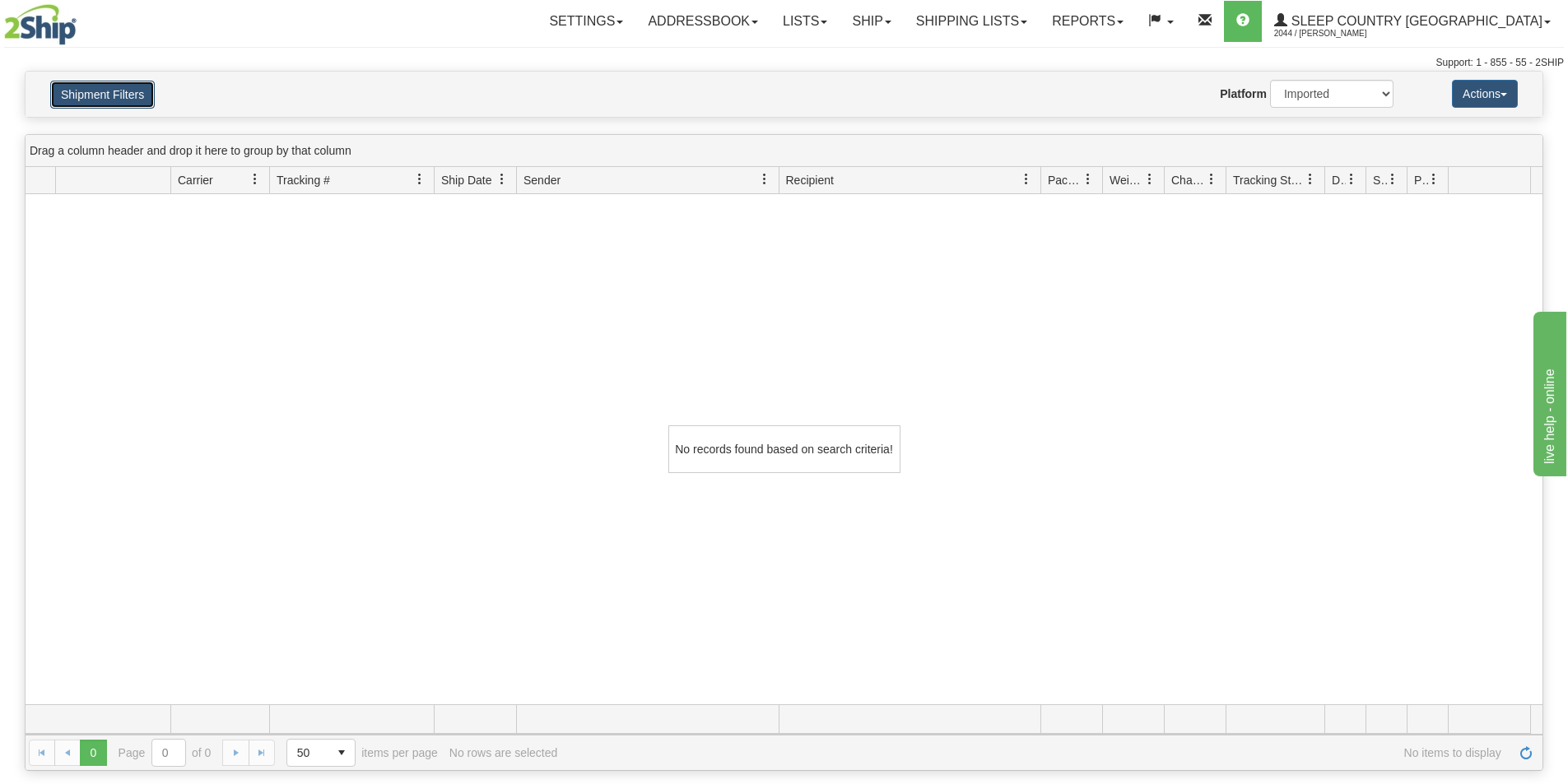
click at [92, 93] on button "Shipment Filters" at bounding box center [103, 94] width 104 height 28
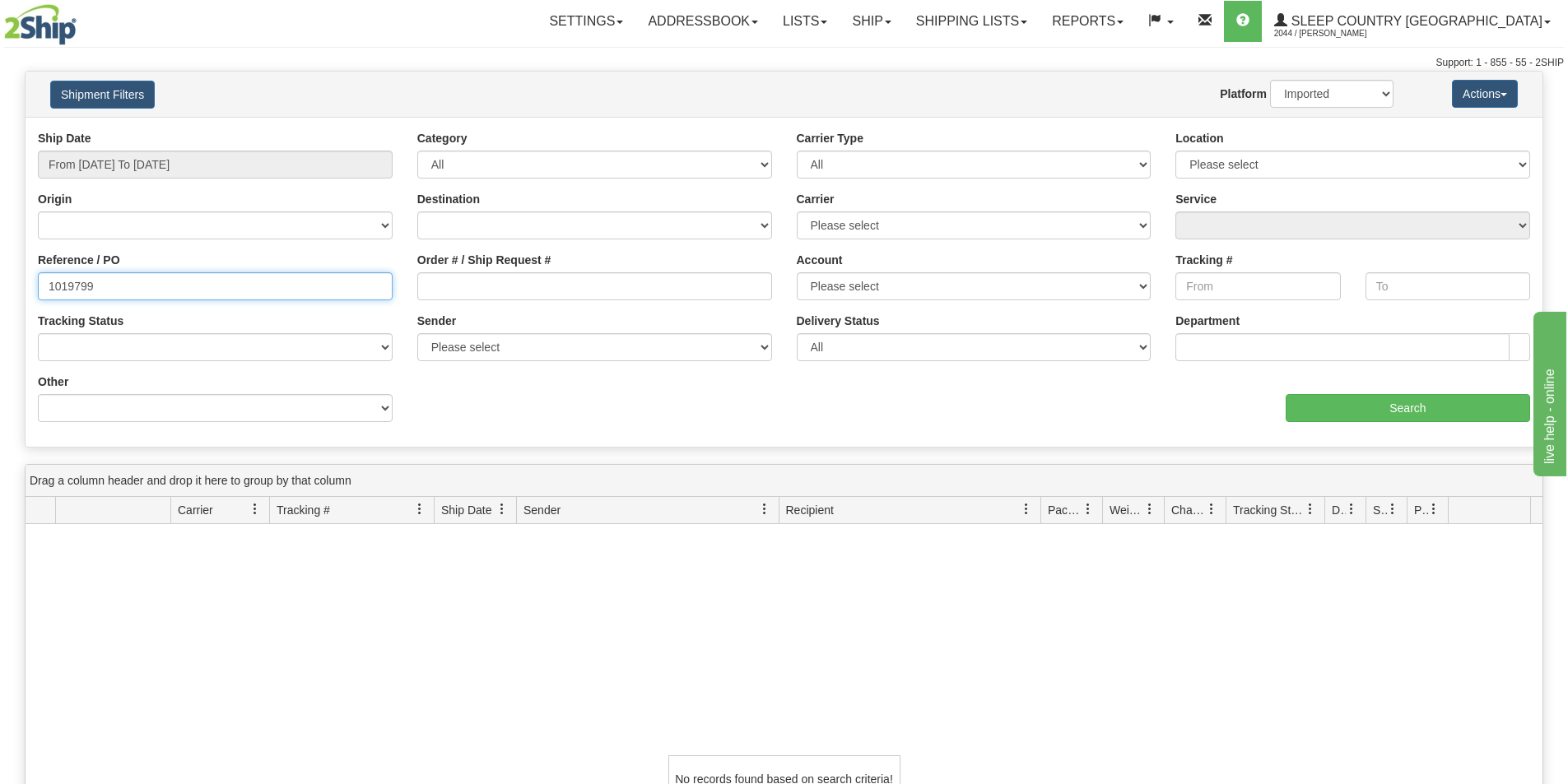
drag, startPoint x: -105, startPoint y: 295, endPoint x: -211, endPoint y: 286, distance: 106.4
click at [0, 286] on html "Upgrade Account Cancel Toggle navigation Settings New Senders" at bounding box center [784, 392] width 1568 height 784
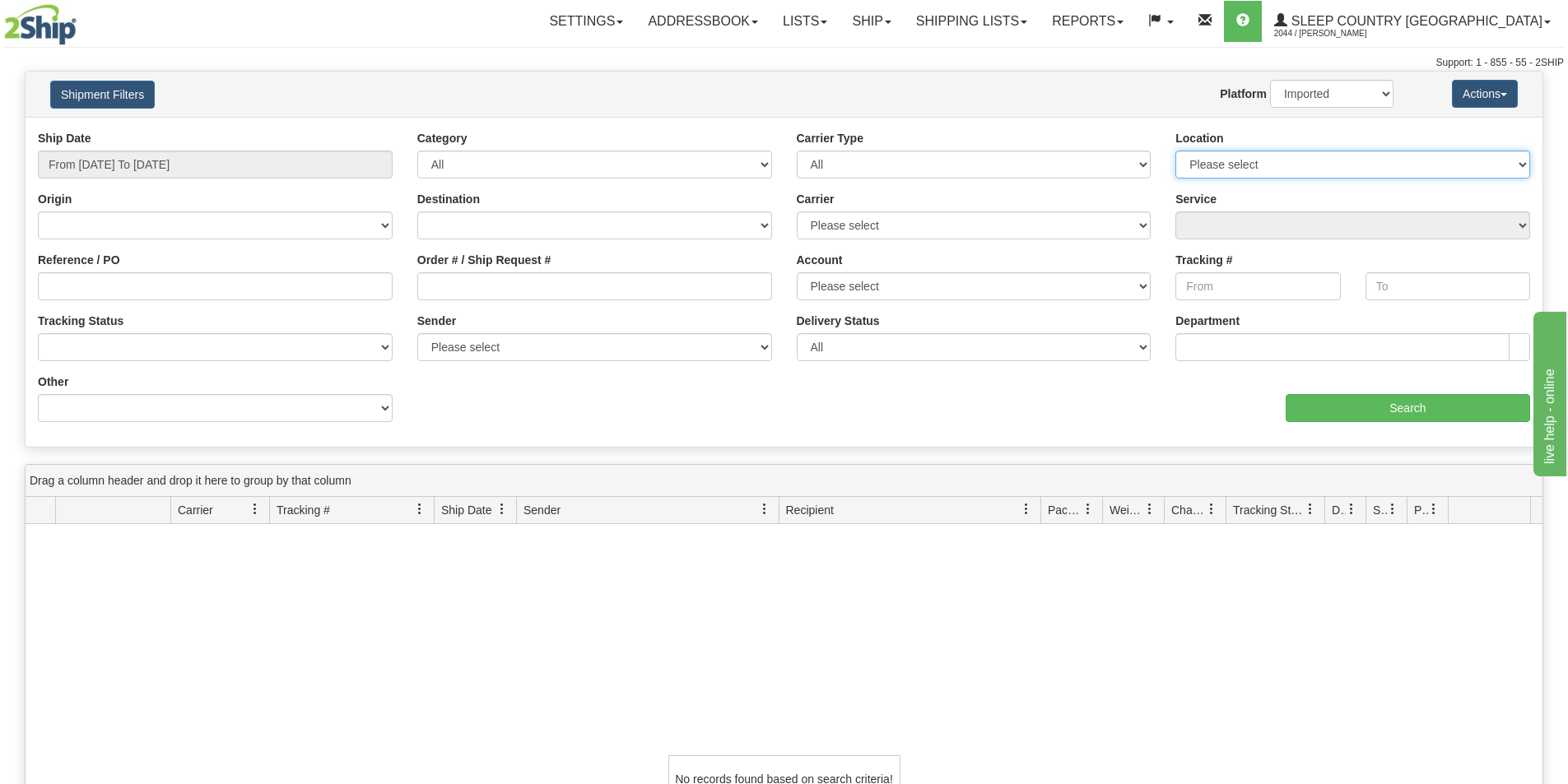
click at [1300, 160] on select "Please select [GEOGRAPHIC_DATA] 921 922 93 94 97 390 915 916 98 902 95 96 90 91…" at bounding box center [1353, 164] width 355 height 28
click at [1355, 95] on select "2Ship Imported" at bounding box center [1331, 93] width 124 height 28
select select "0"
click at [1270, 80] on select "2Ship Imported" at bounding box center [1331, 93] width 124 height 28
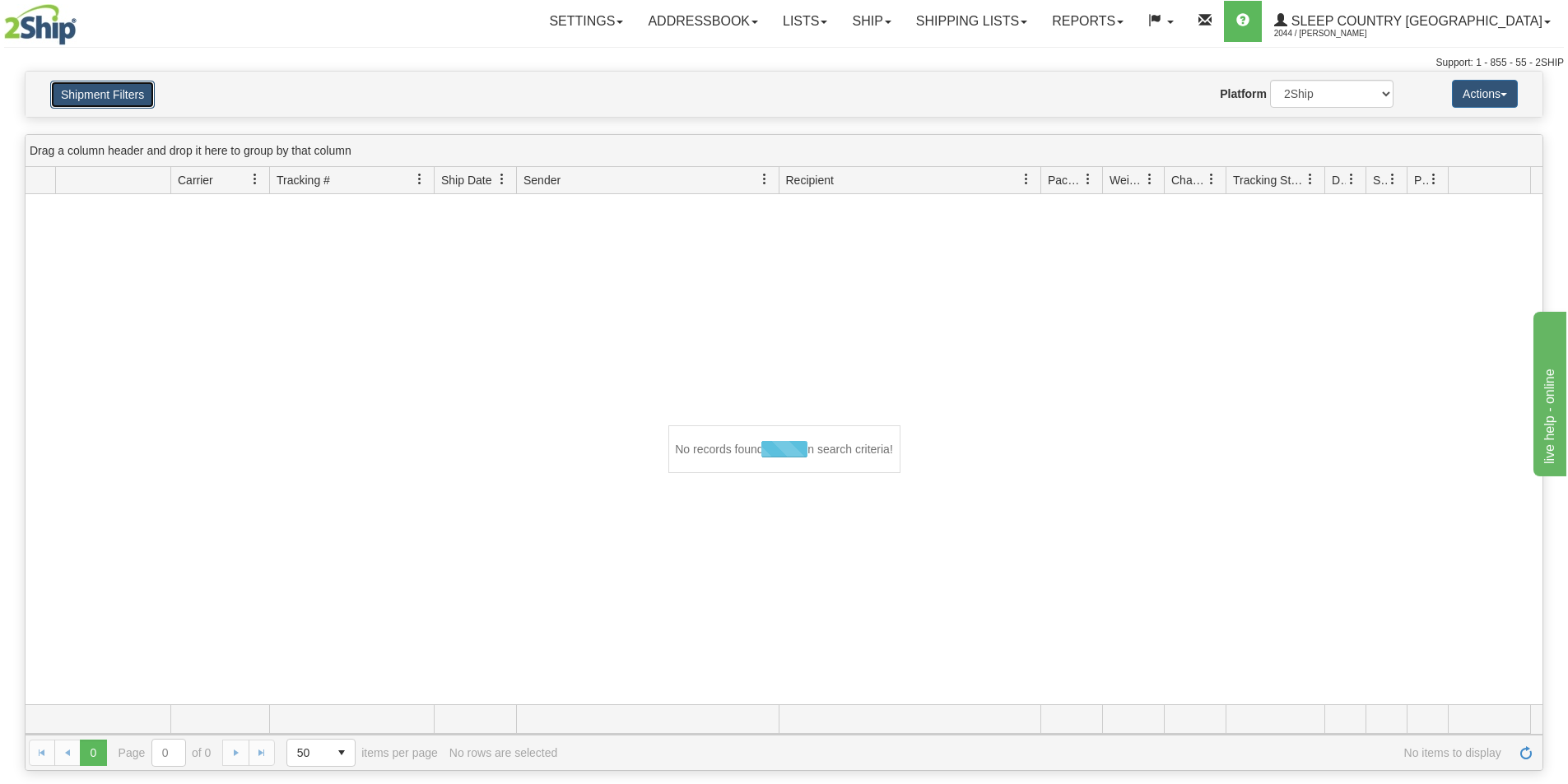
click at [114, 93] on button "Shipment Filters" at bounding box center [103, 94] width 104 height 28
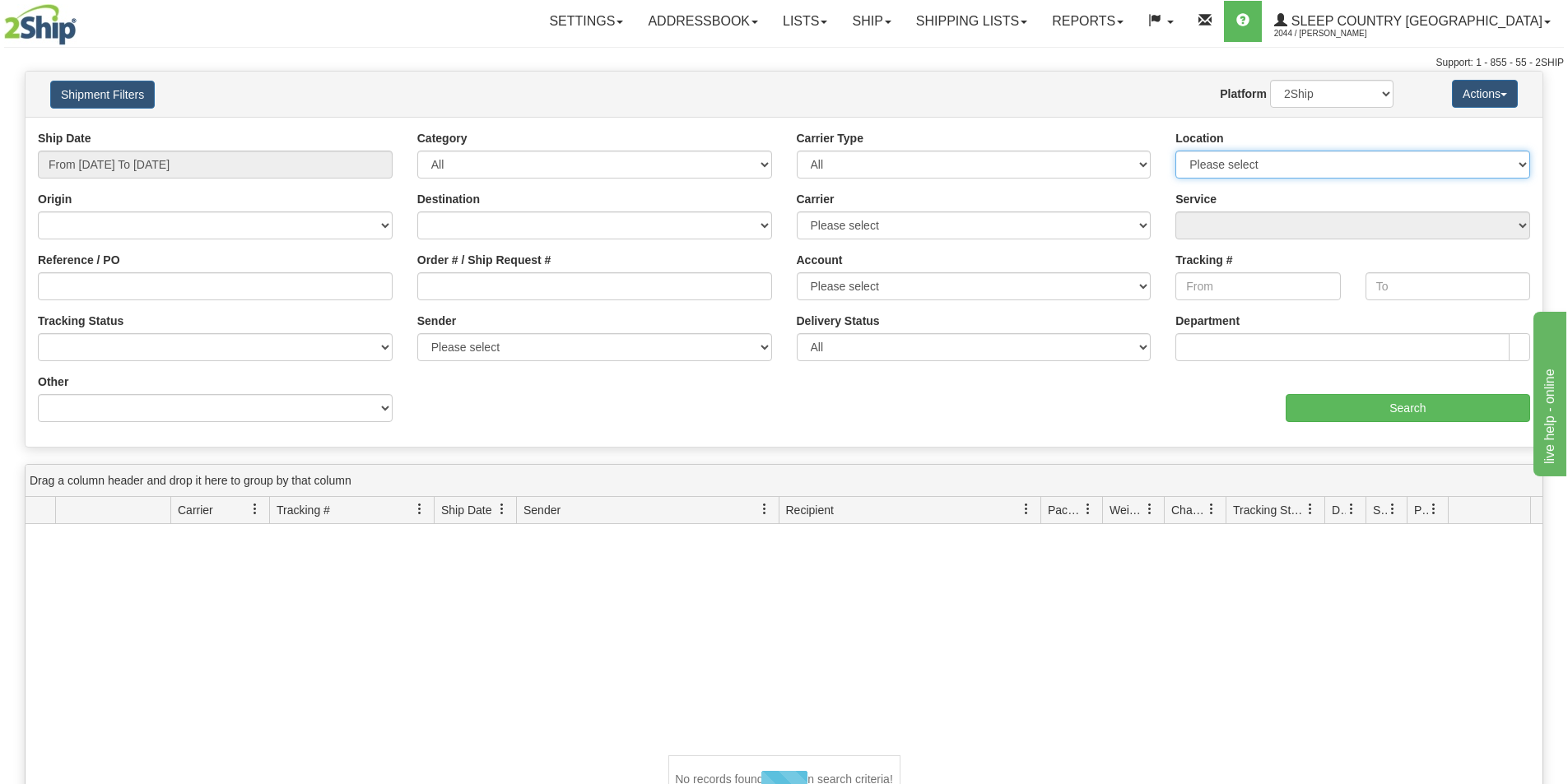
click at [1309, 154] on select "Please select [GEOGRAPHIC_DATA] 921 922 93 94 97 390 915 916 98 902 95 96 90 91…" at bounding box center [1353, 164] width 355 height 28
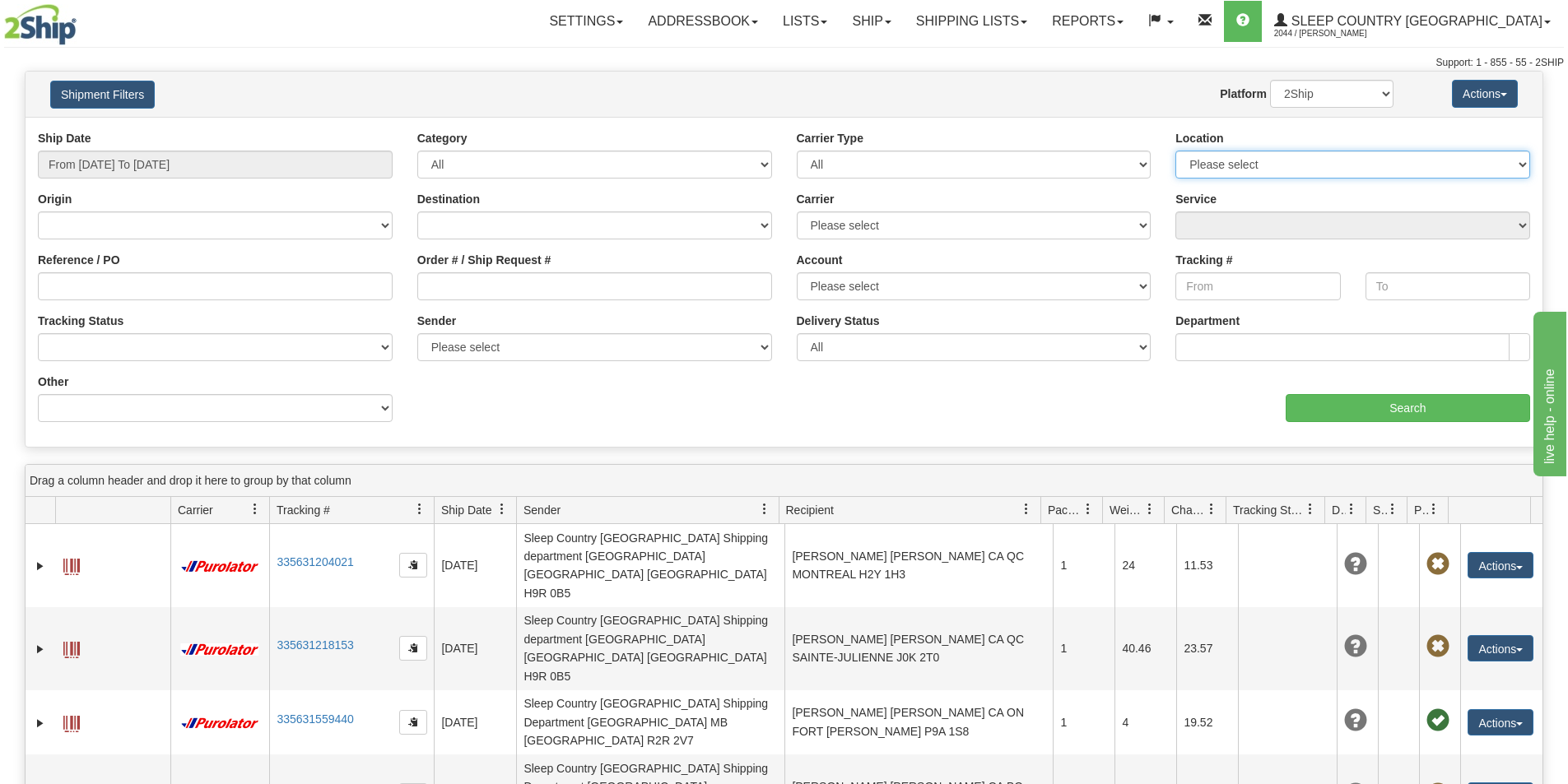
select select "7127"
click at [1176, 151] on select "Please select [GEOGRAPHIC_DATA] 921 922 93 94 97 390 915 916 98 902 95 96 90 91…" at bounding box center [1353, 164] width 355 height 28
click at [1388, 407] on input "Search" at bounding box center [1408, 408] width 245 height 28
